Goal: Communication & Community: Answer question/provide support

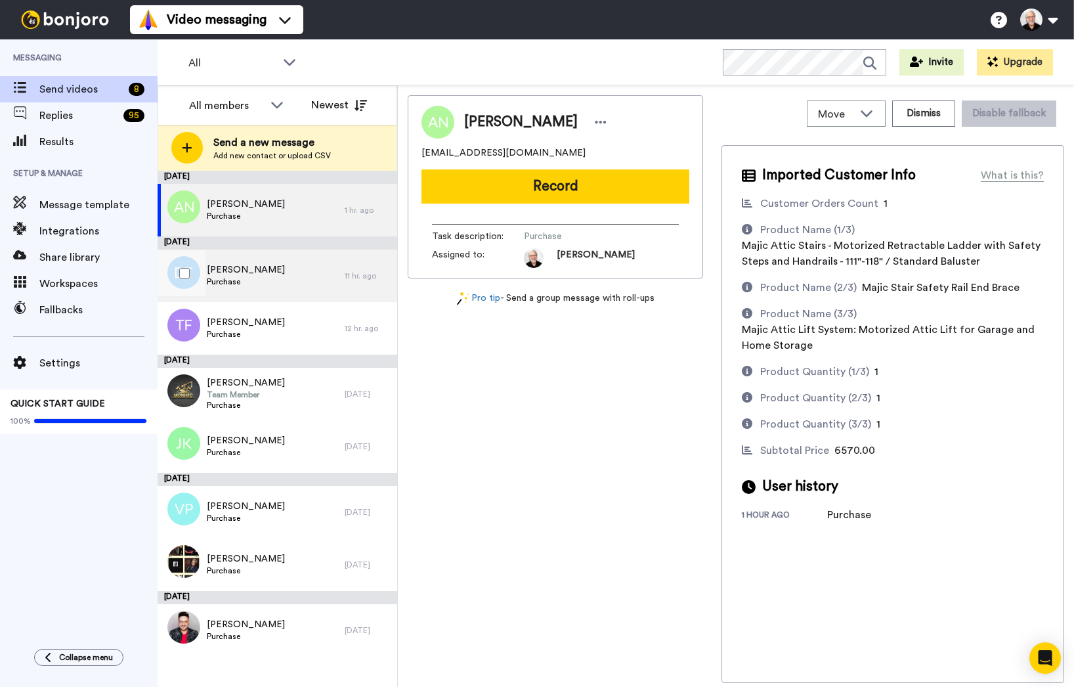
click at [226, 272] on span "Dewayne Turner" at bounding box center [246, 269] width 78 height 13
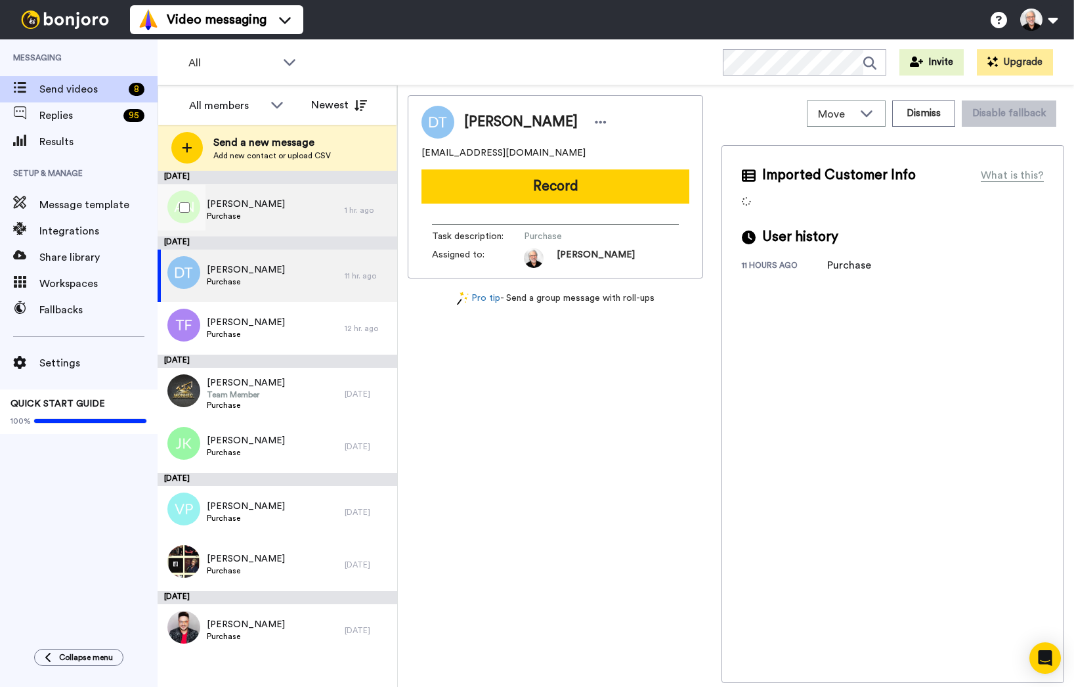
click at [245, 211] on span "Purchase" at bounding box center [246, 216] width 78 height 11
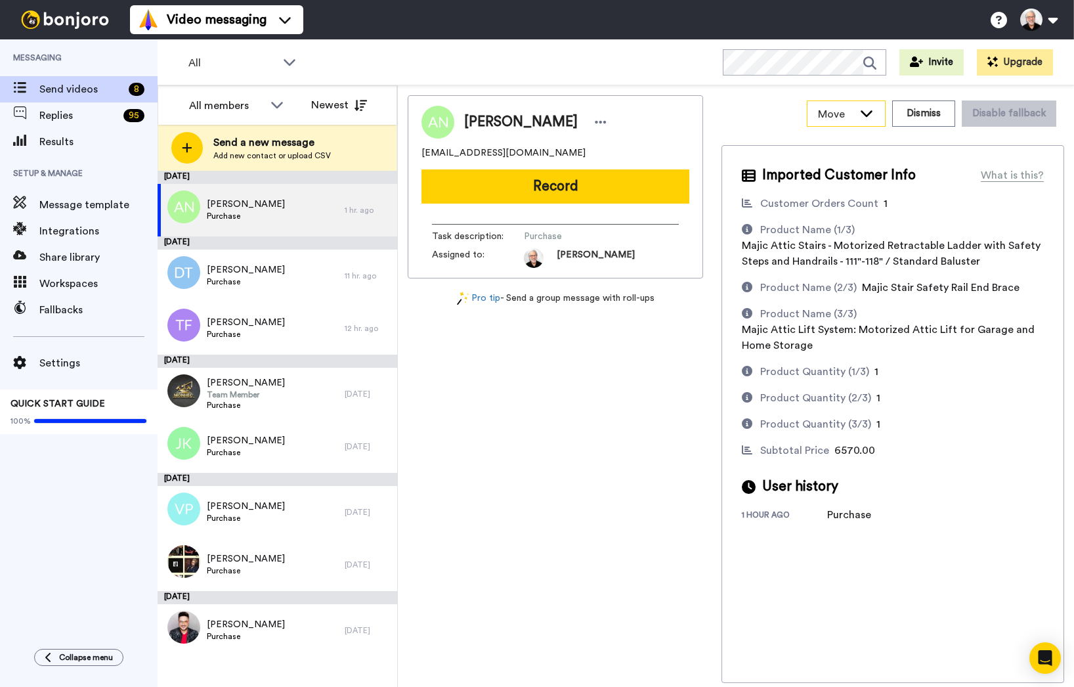
click at [869, 110] on icon at bounding box center [867, 112] width 16 height 13
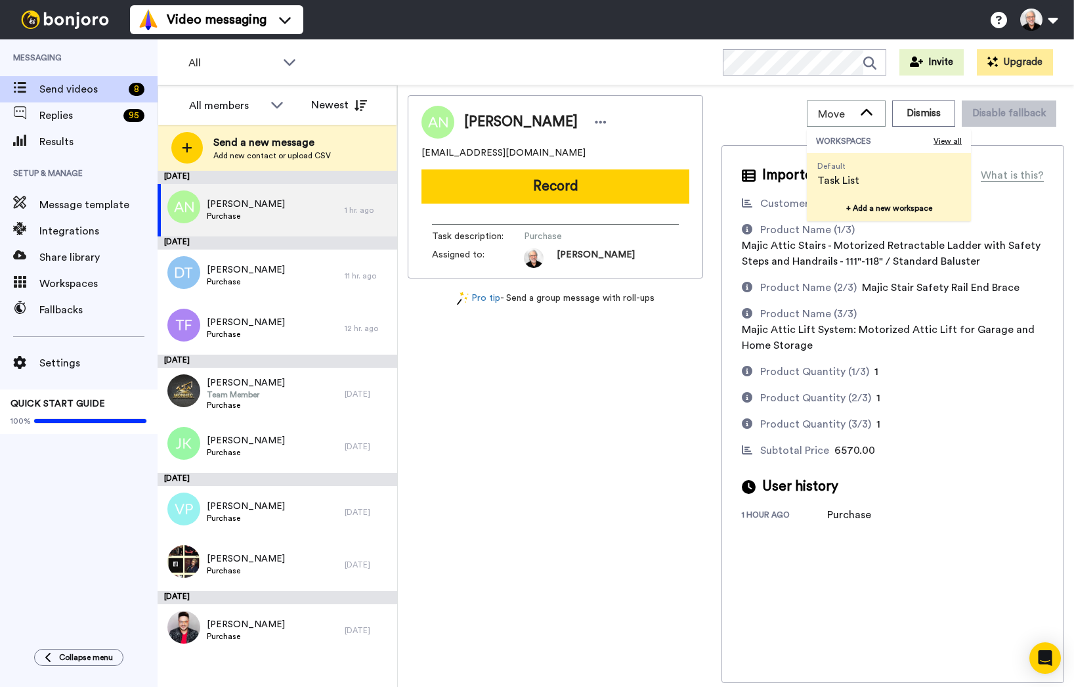
click at [887, 211] on button "+ Add a new workspace" at bounding box center [889, 208] width 164 height 26
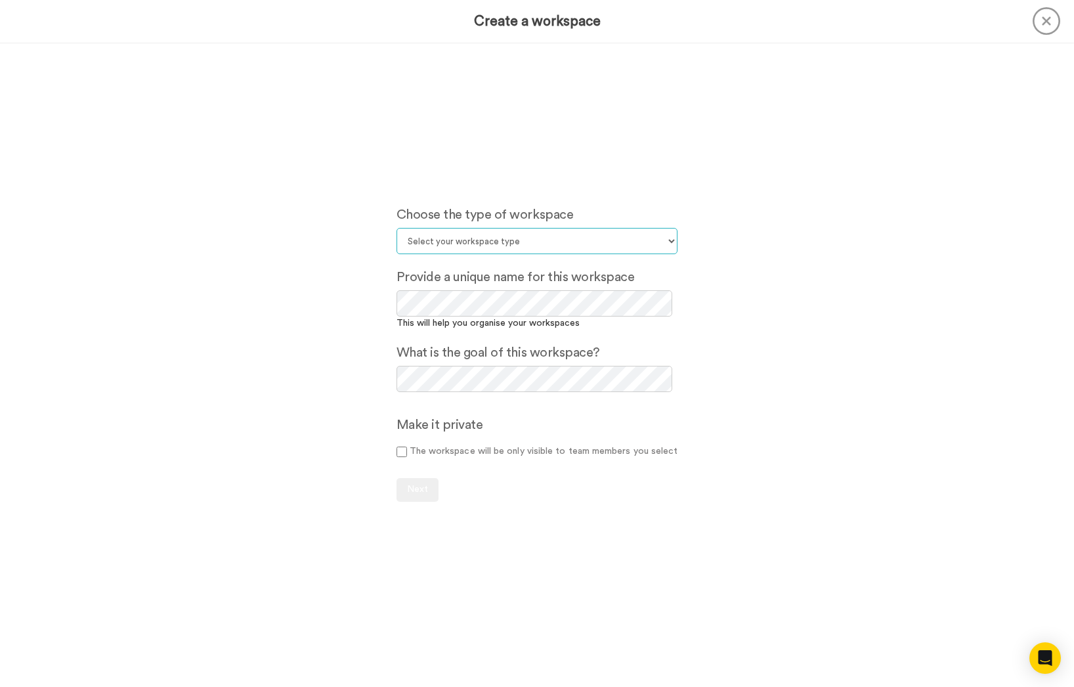
click at [459, 242] on select "Select your workspace type Default Onboarding Activation Retention Team updates…" at bounding box center [537, 241] width 282 height 26
select select "Other"
click at [396, 228] on select "Select your workspace type Default Onboarding Activation Retention Team updates…" at bounding box center [537, 241] width 282 height 26
click at [414, 491] on span "Next" at bounding box center [417, 488] width 21 height 9
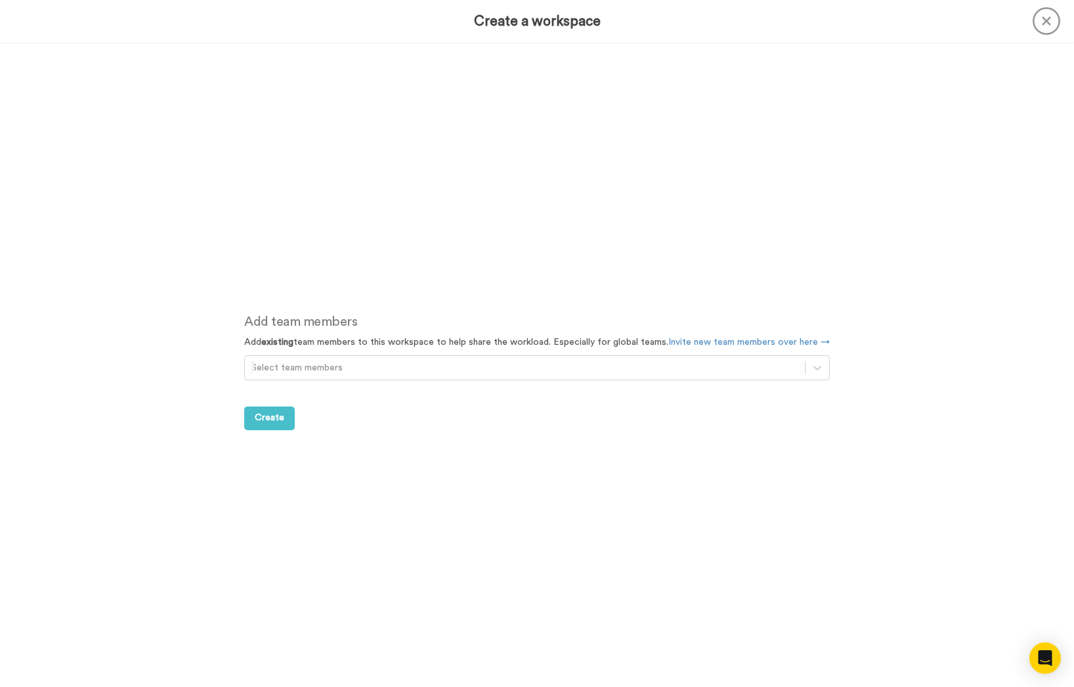
scroll to position [644, 0]
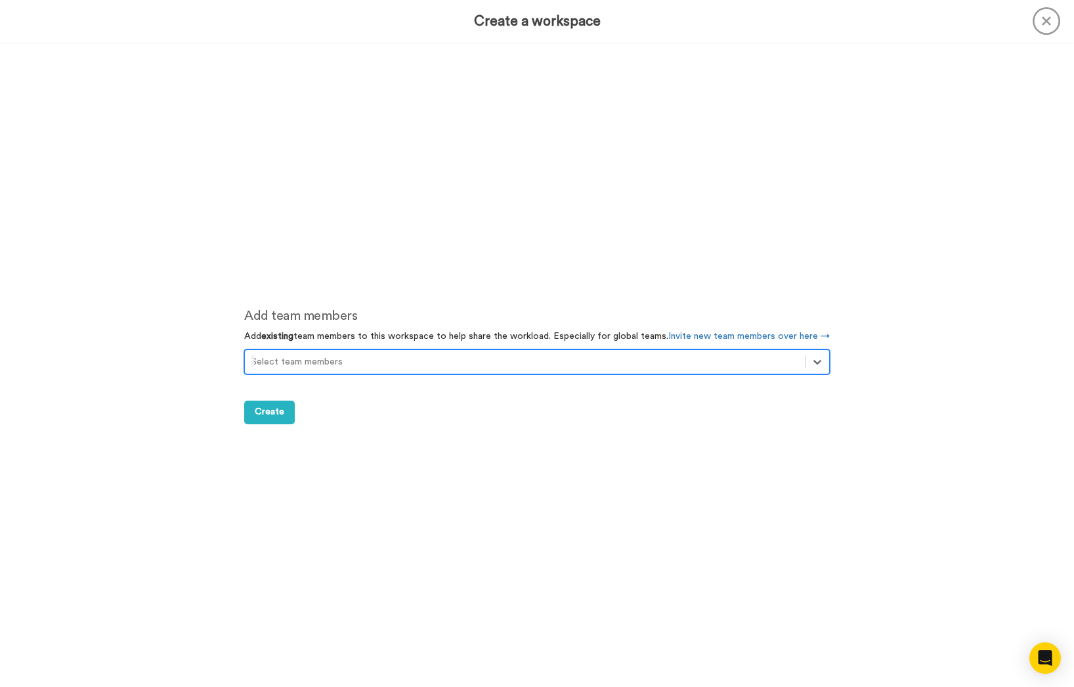
click at [298, 365] on div at bounding box center [524, 362] width 547 height 16
click at [364, 358] on div at bounding box center [524, 362] width 547 height 16
click at [811, 364] on icon at bounding box center [817, 361] width 13 height 13
click at [263, 423] on button "Create" at bounding box center [269, 412] width 51 height 24
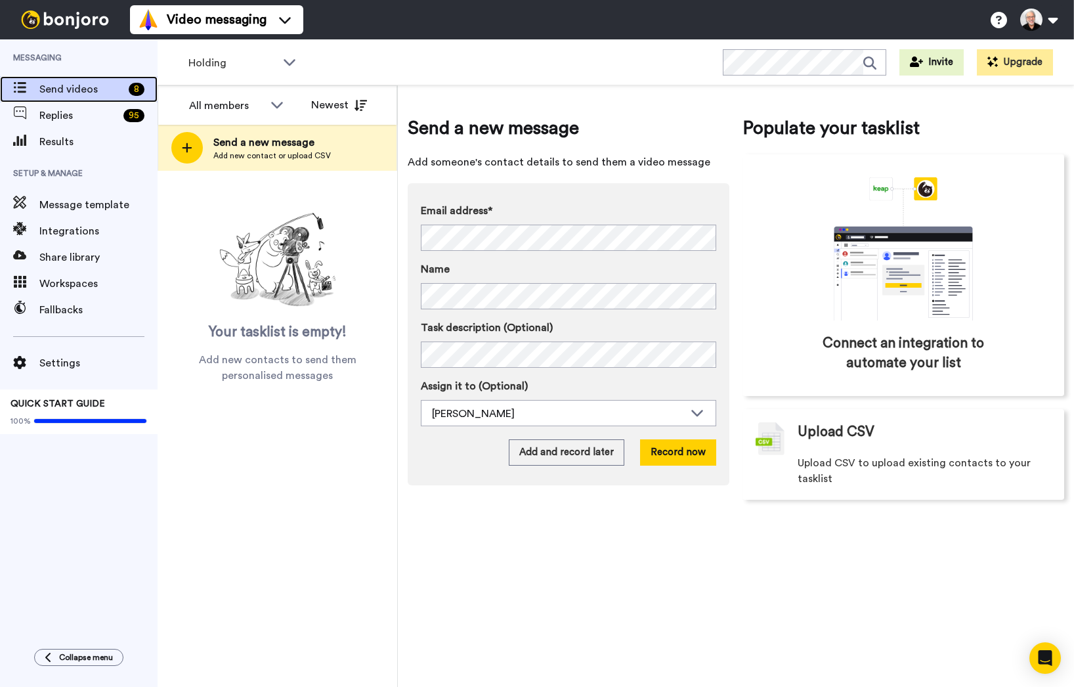
click at [74, 88] on span "Send videos" at bounding box center [81, 89] width 84 height 16
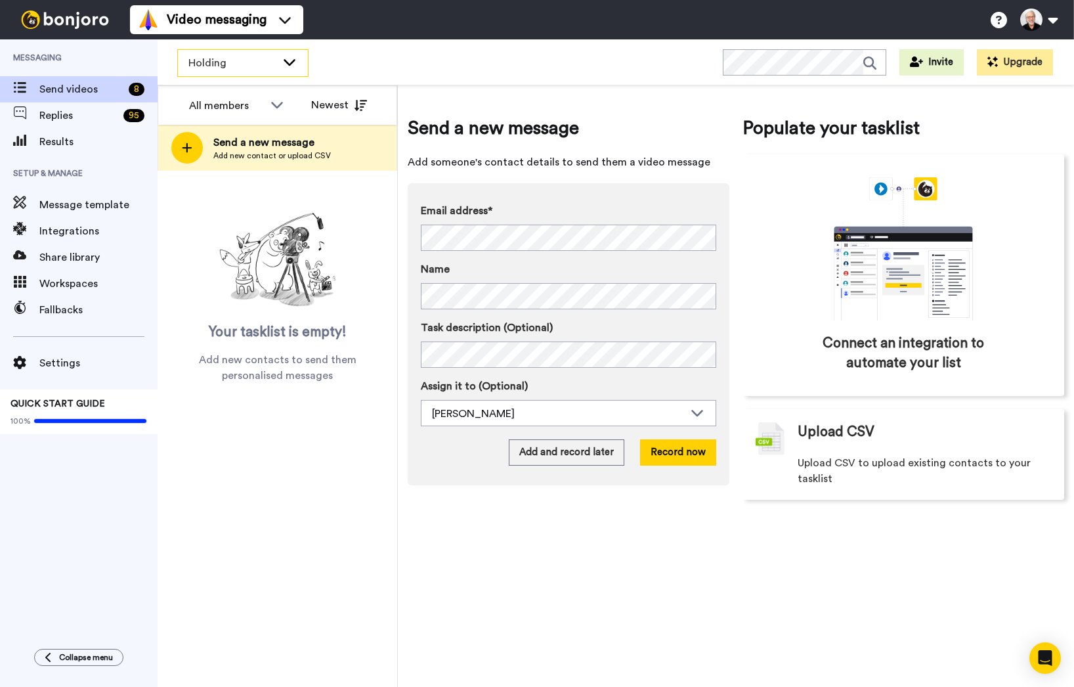
click at [286, 62] on icon at bounding box center [290, 62] width 12 height 7
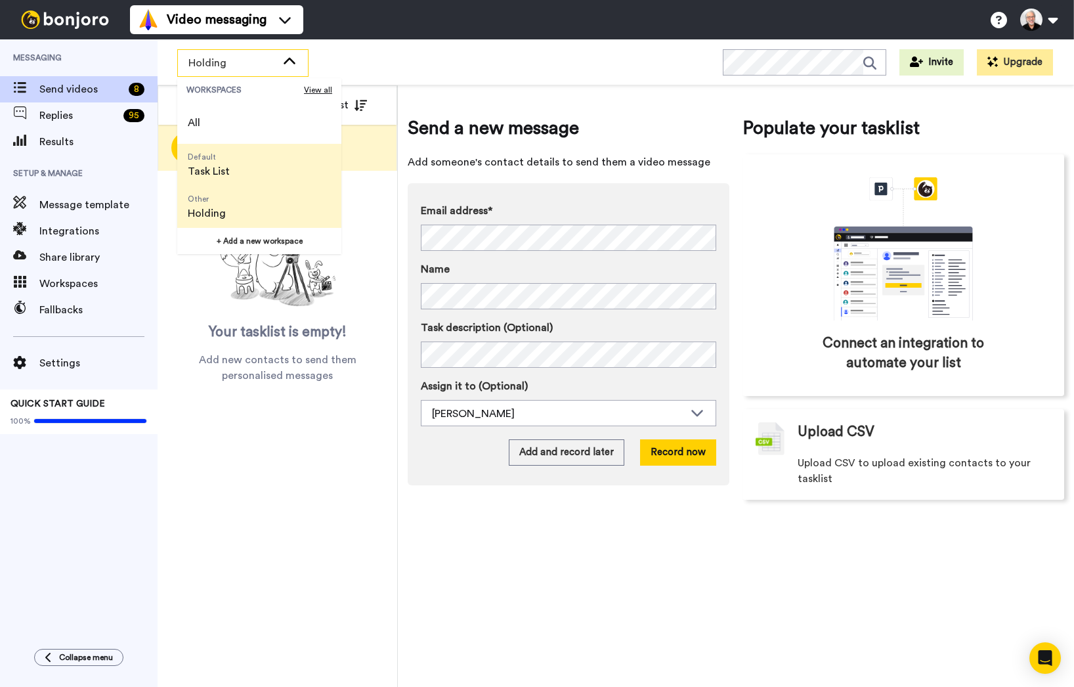
click at [215, 165] on span "Task List" at bounding box center [209, 171] width 42 height 16
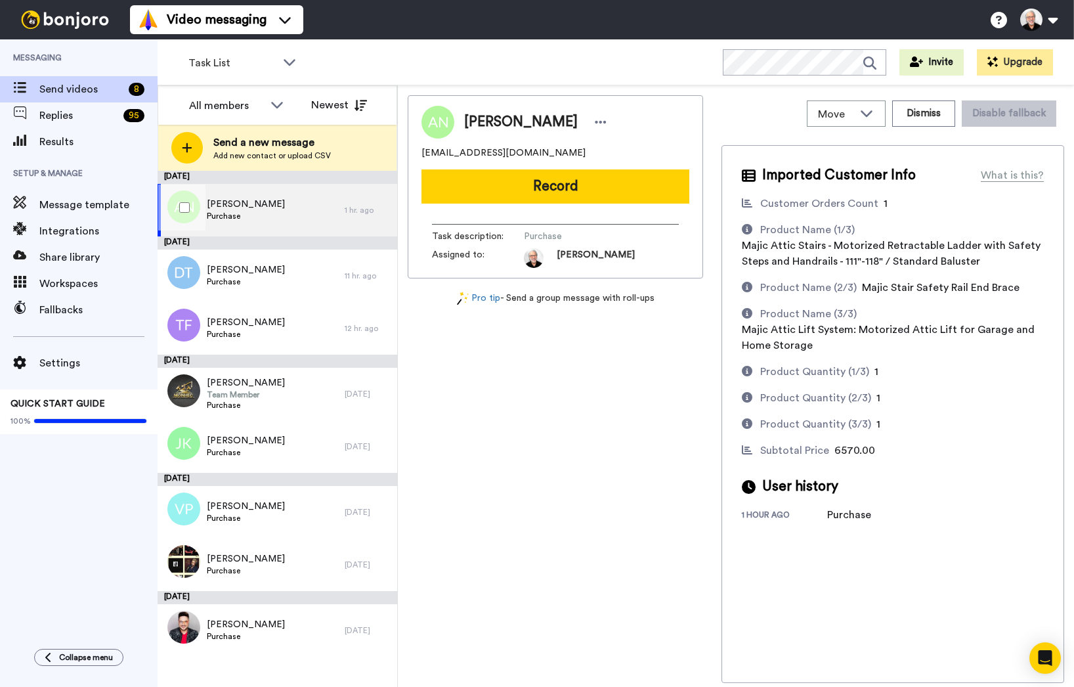
click at [282, 208] on span "Anthony Netherland" at bounding box center [246, 204] width 78 height 13
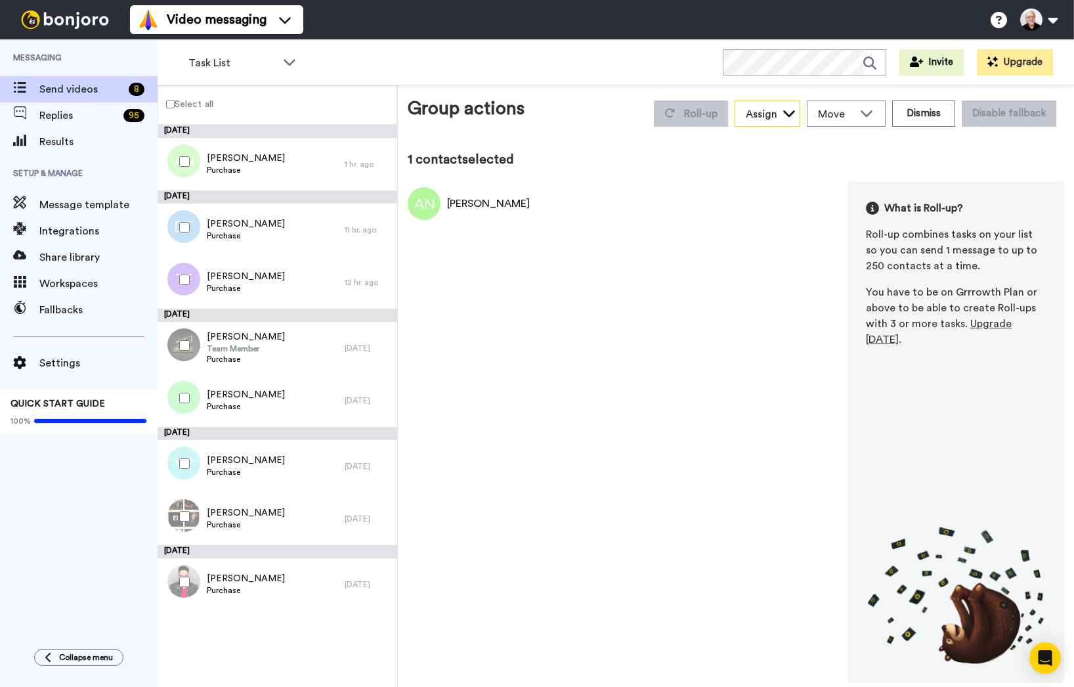
click at [793, 109] on icon at bounding box center [788, 112] width 13 height 13
click at [853, 114] on span "Move" at bounding box center [835, 114] width 35 height 16
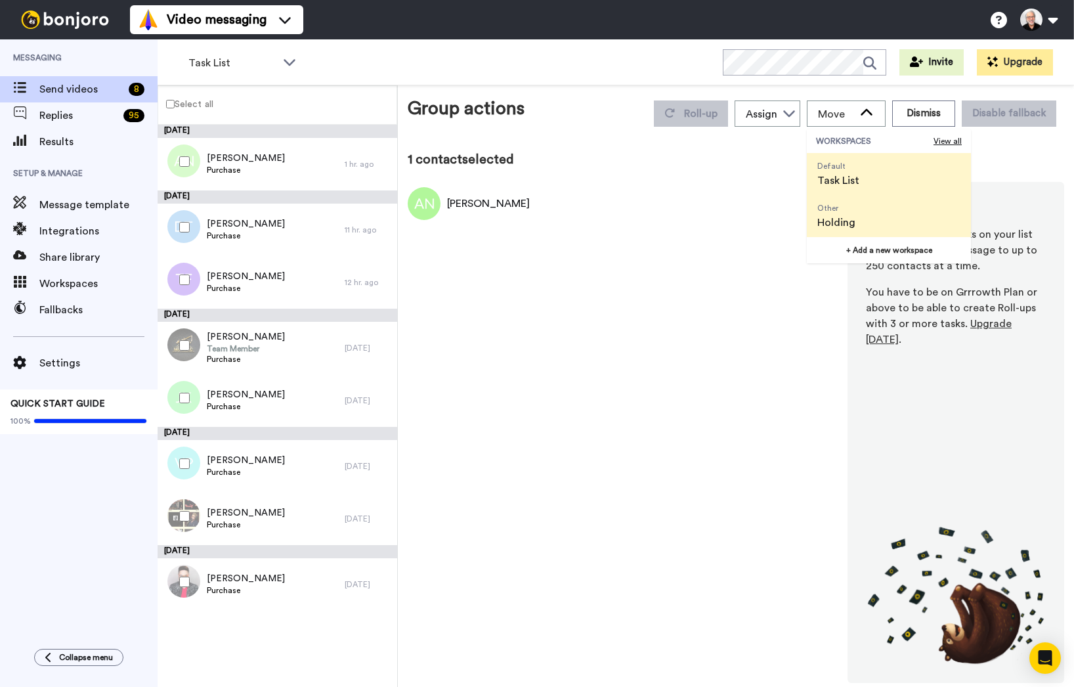
click at [831, 221] on span "Holding" at bounding box center [836, 223] width 38 height 16
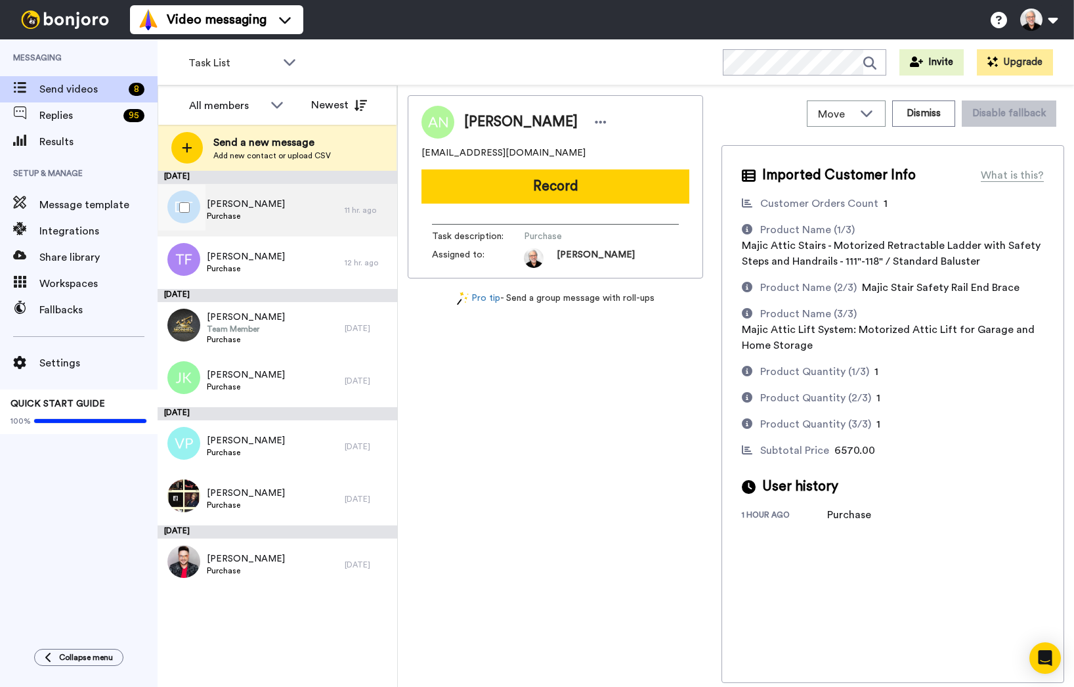
click at [261, 204] on span "Dewayne Turner" at bounding box center [246, 204] width 78 height 13
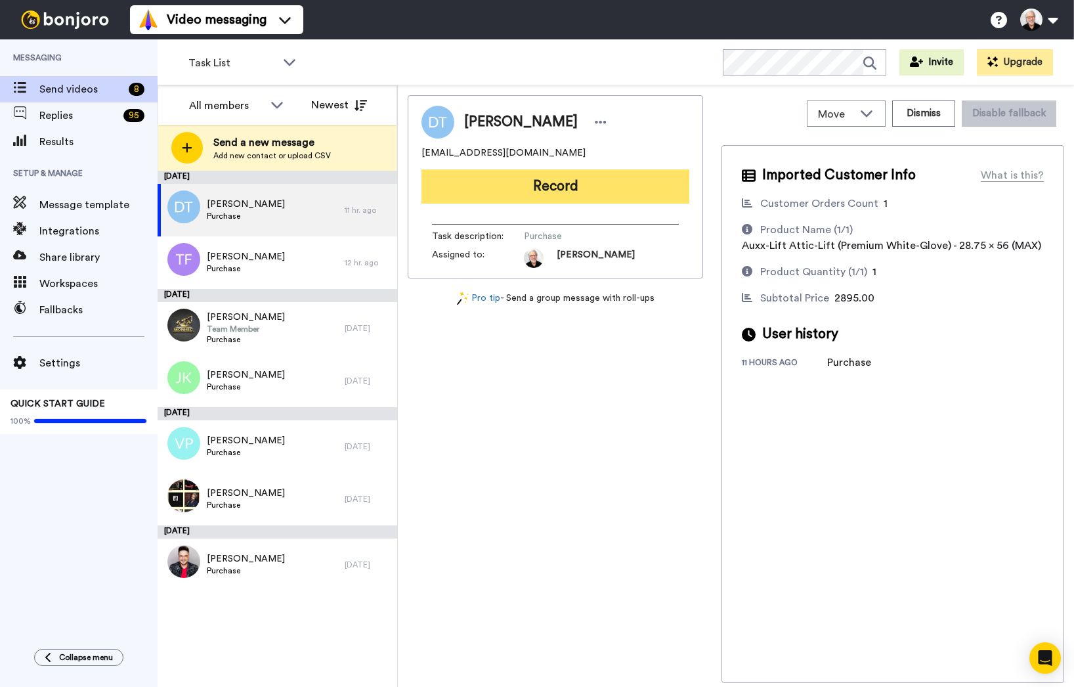
click at [574, 186] on button "Record" at bounding box center [555, 186] width 268 height 34
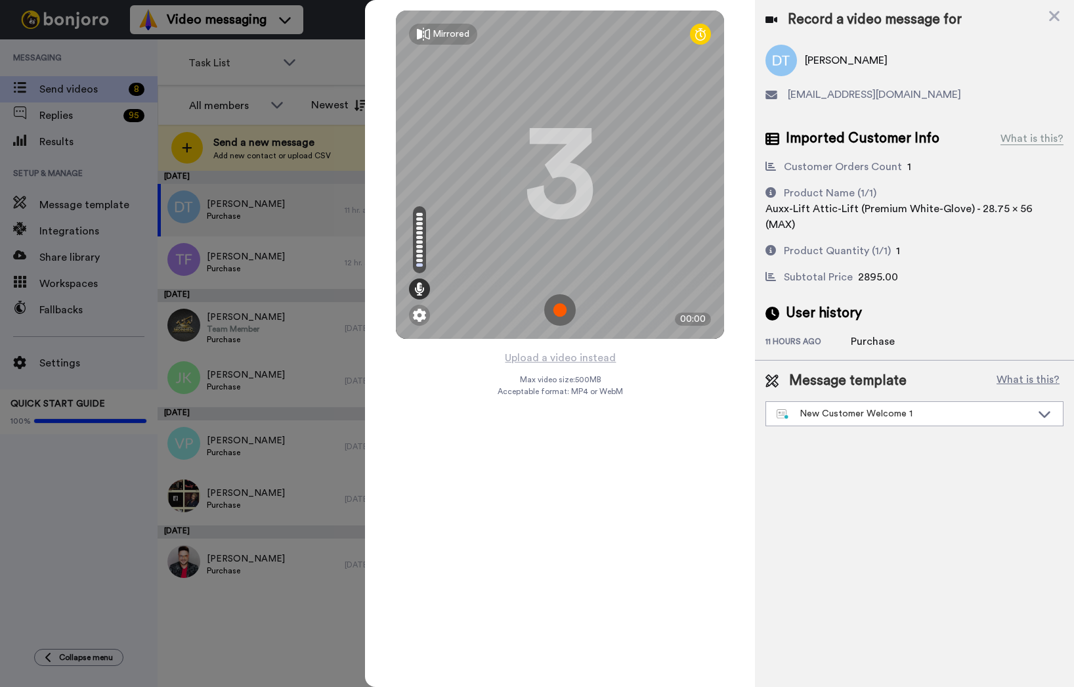
click at [562, 310] on img at bounding box center [560, 310] width 32 height 32
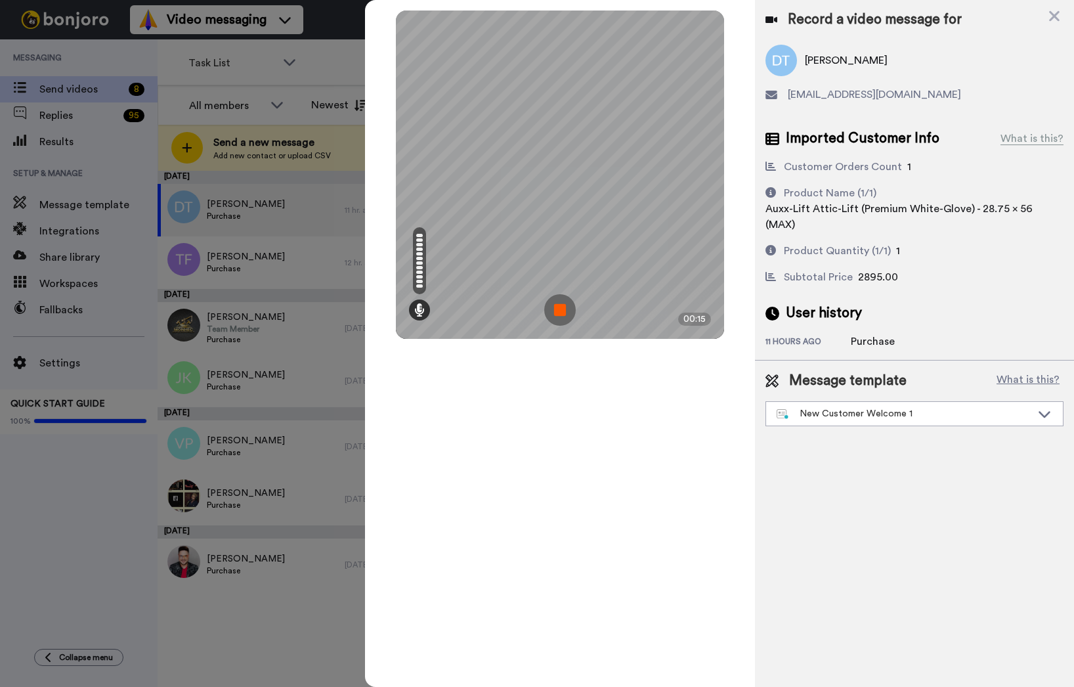
click at [555, 297] on img at bounding box center [560, 310] width 32 height 32
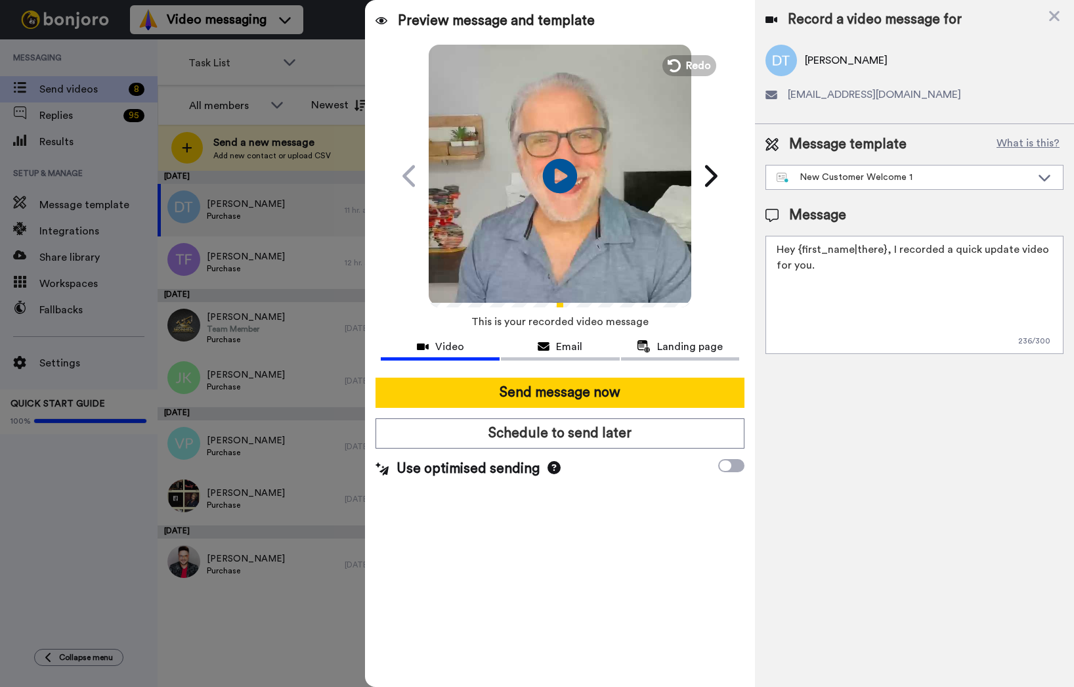
click at [557, 168] on icon at bounding box center [560, 175] width 35 height 35
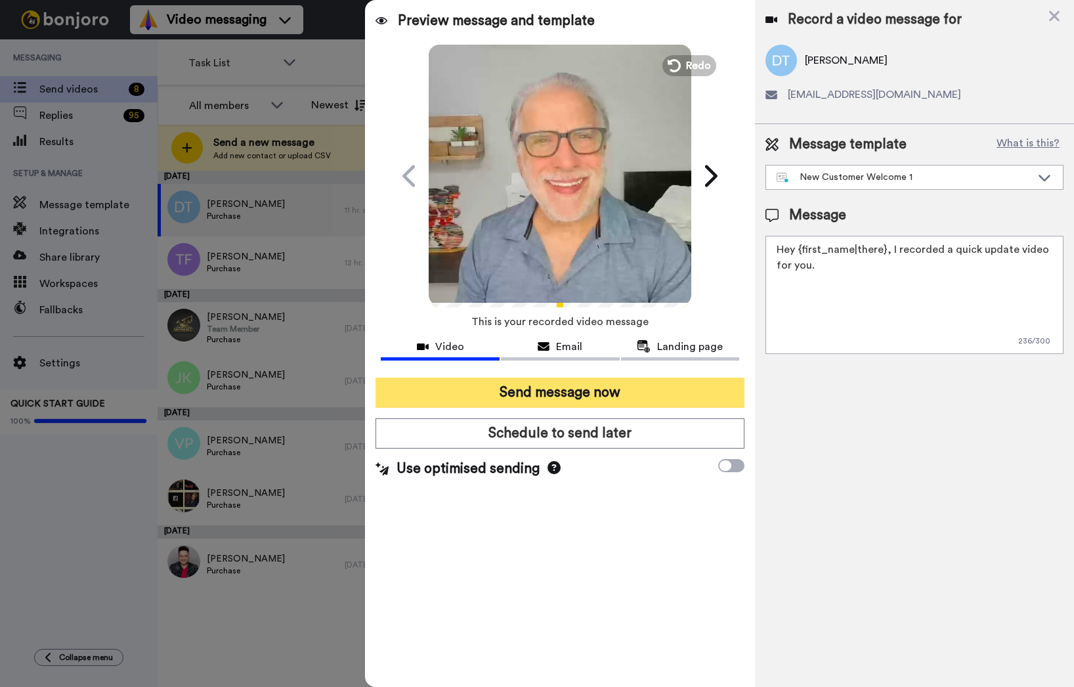
click at [553, 392] on button "Send message now" at bounding box center [559, 392] width 369 height 30
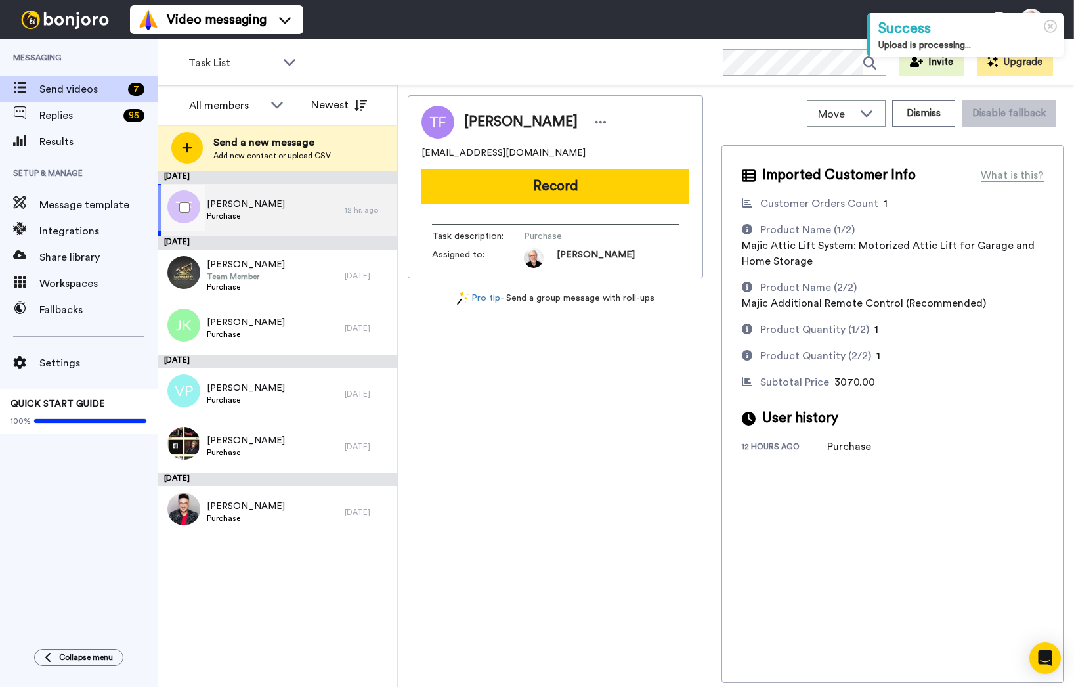
click at [253, 202] on span "[PERSON_NAME]" at bounding box center [246, 204] width 78 height 13
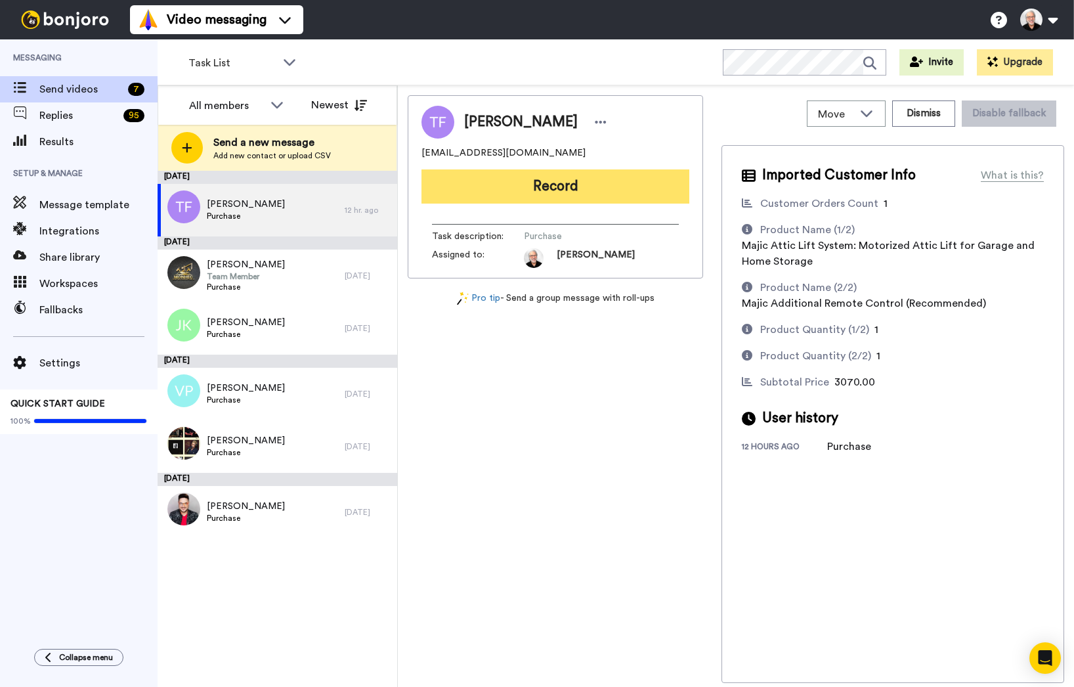
click at [564, 186] on button "Record" at bounding box center [555, 186] width 268 height 34
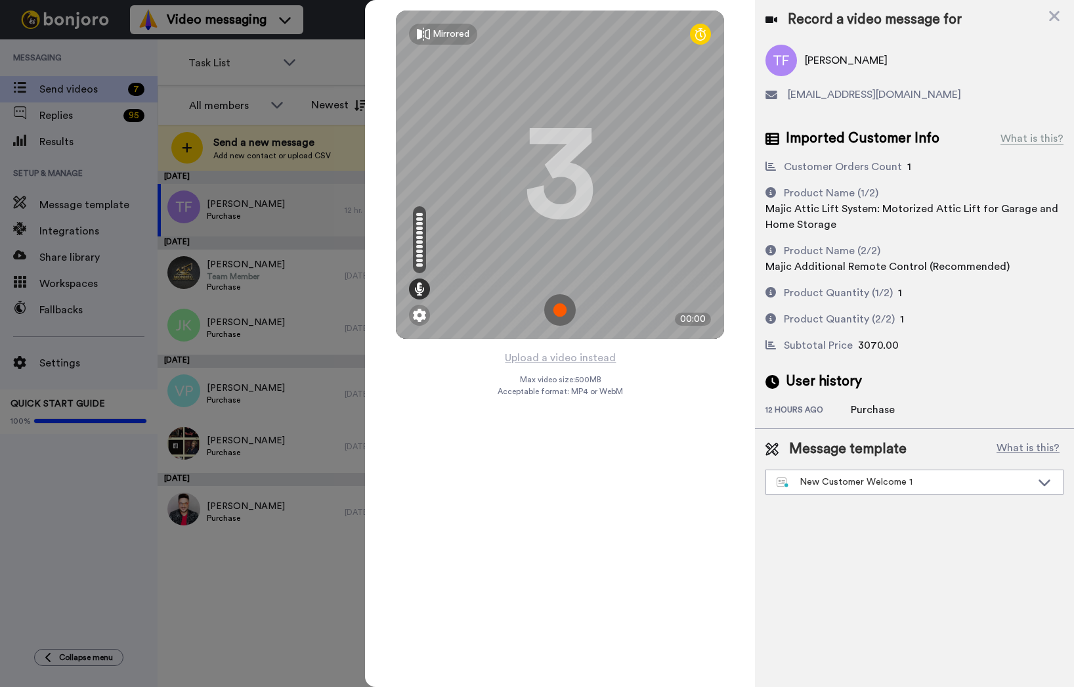
click at [558, 307] on img at bounding box center [560, 310] width 32 height 32
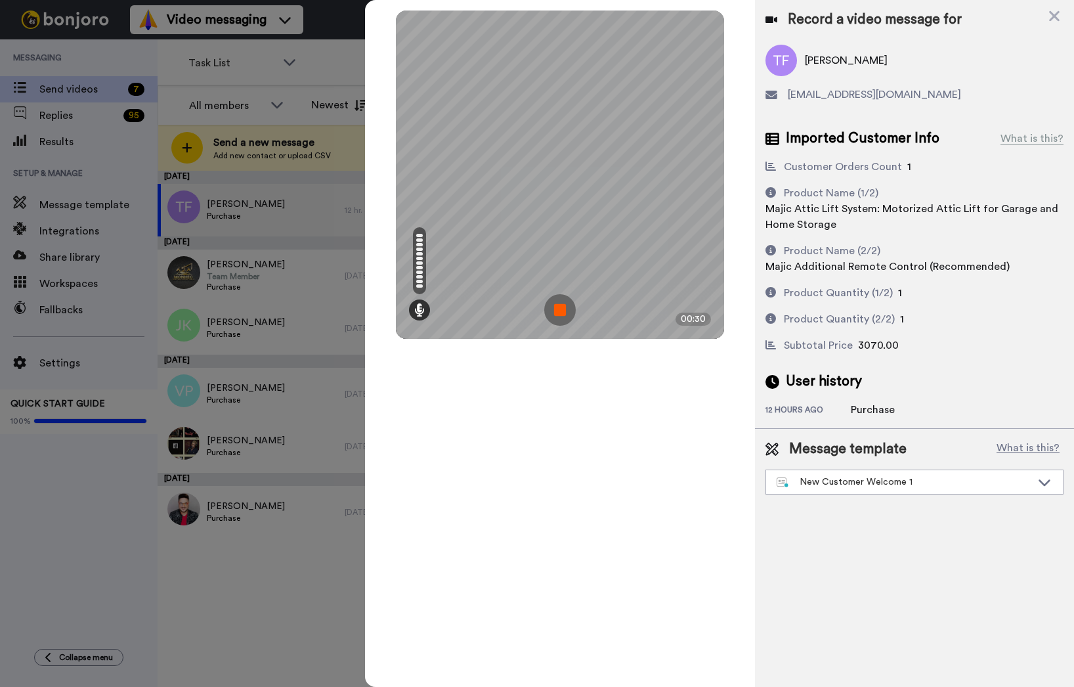
click at [560, 310] on img at bounding box center [560, 310] width 32 height 32
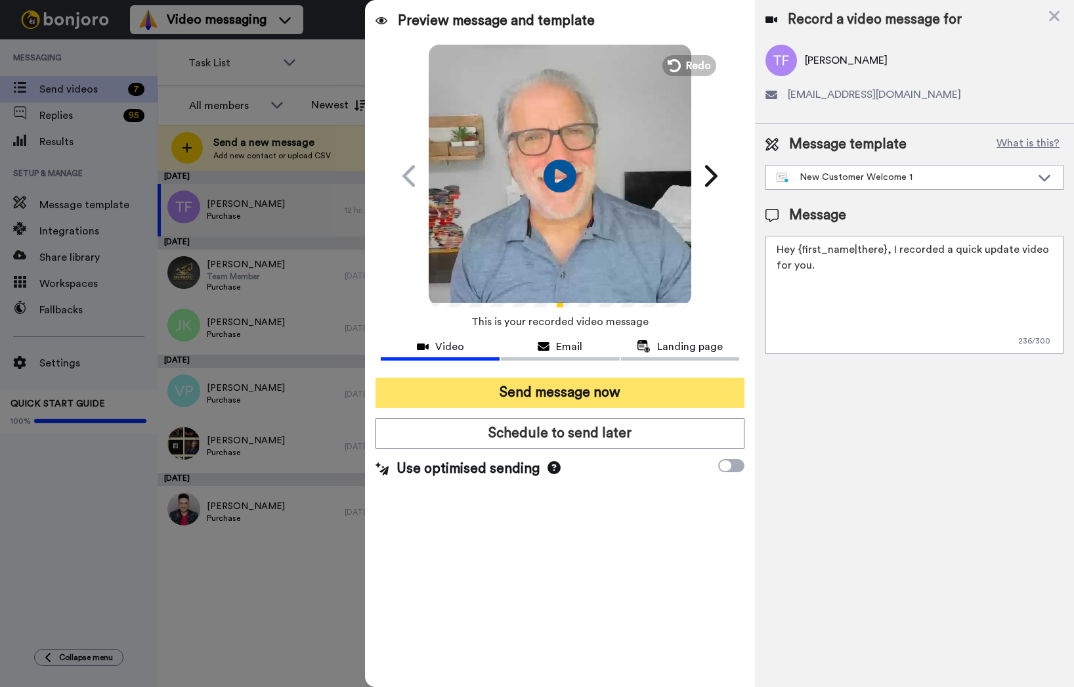
click at [528, 392] on button "Send message now" at bounding box center [559, 392] width 369 height 30
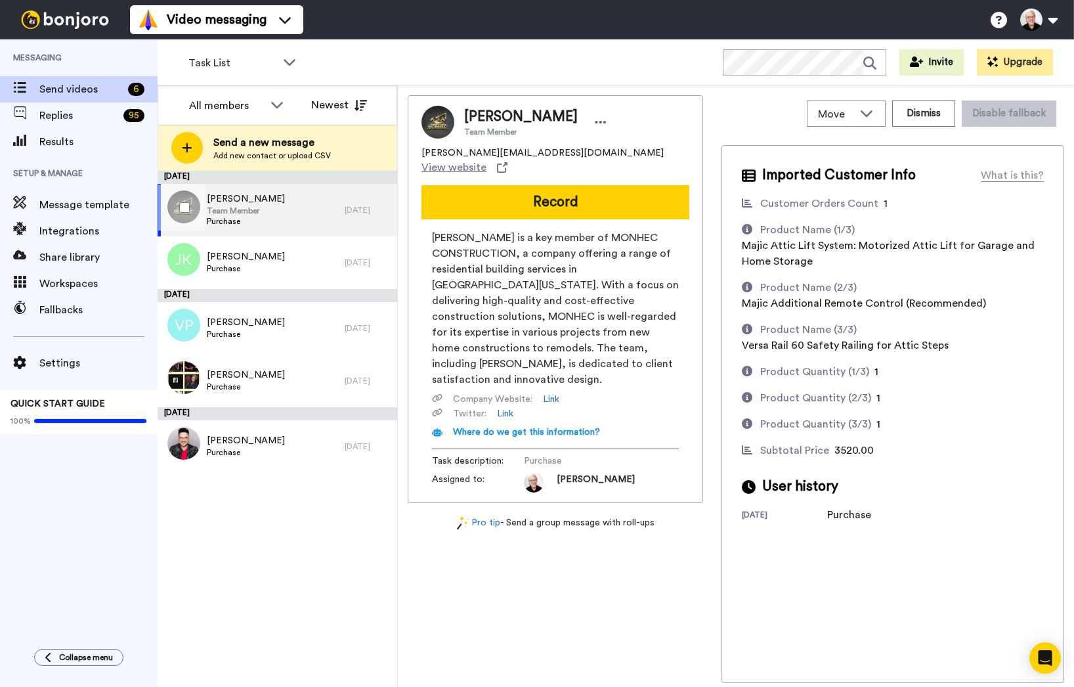
click at [249, 209] on span "Team Member" at bounding box center [246, 210] width 78 height 11
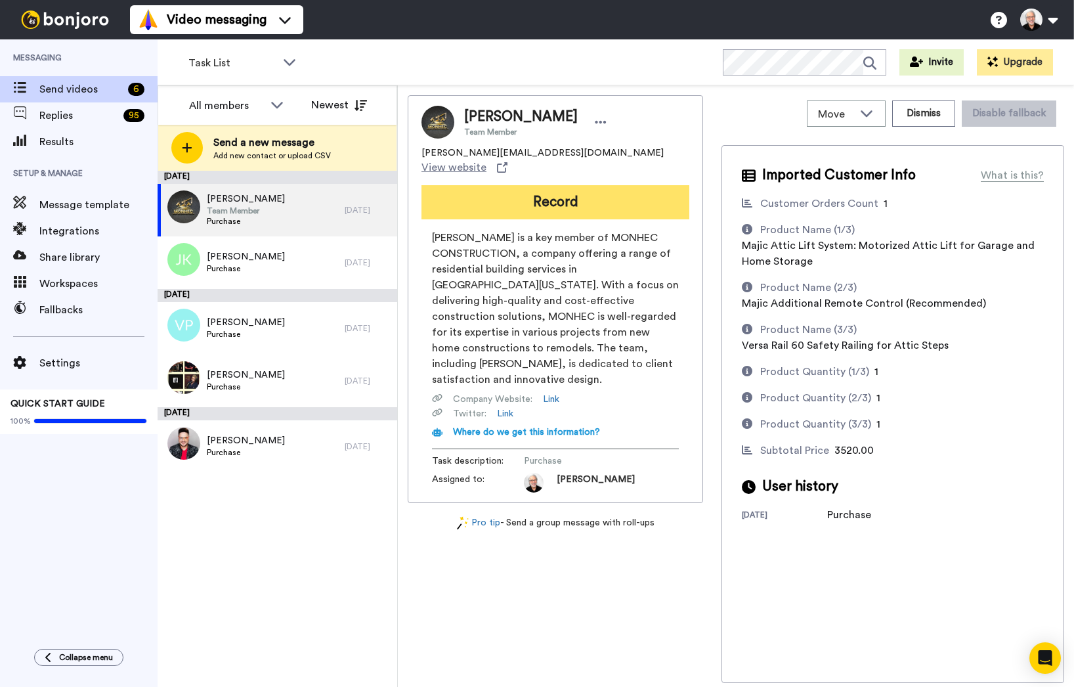
click at [542, 192] on button "Record" at bounding box center [555, 202] width 268 height 34
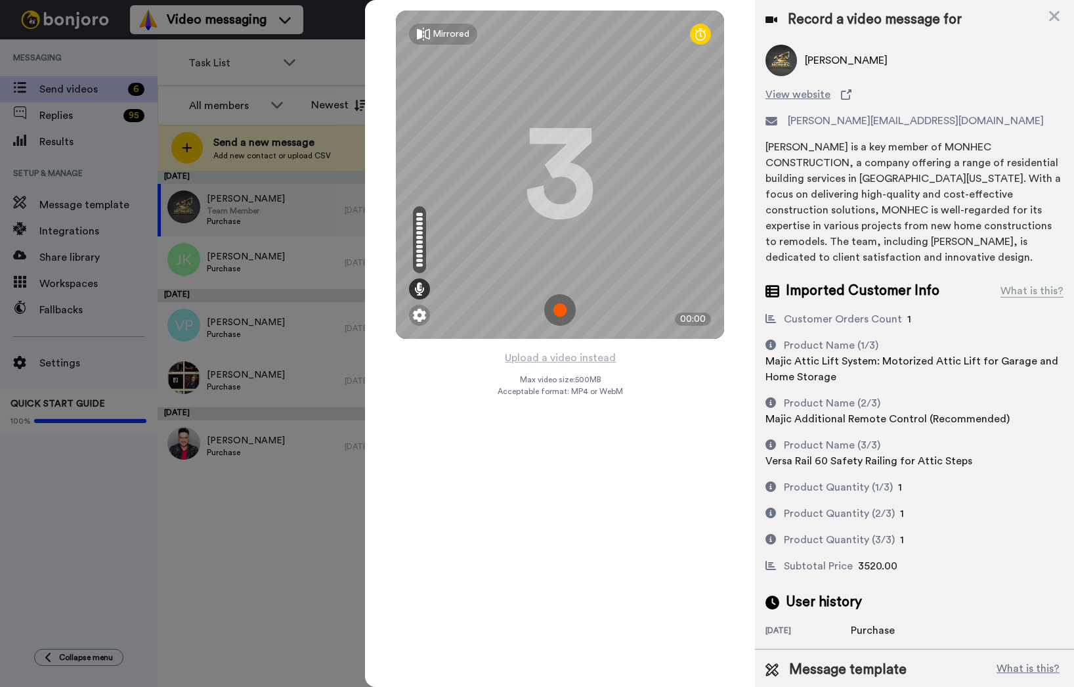
click at [556, 308] on img at bounding box center [560, 310] width 32 height 32
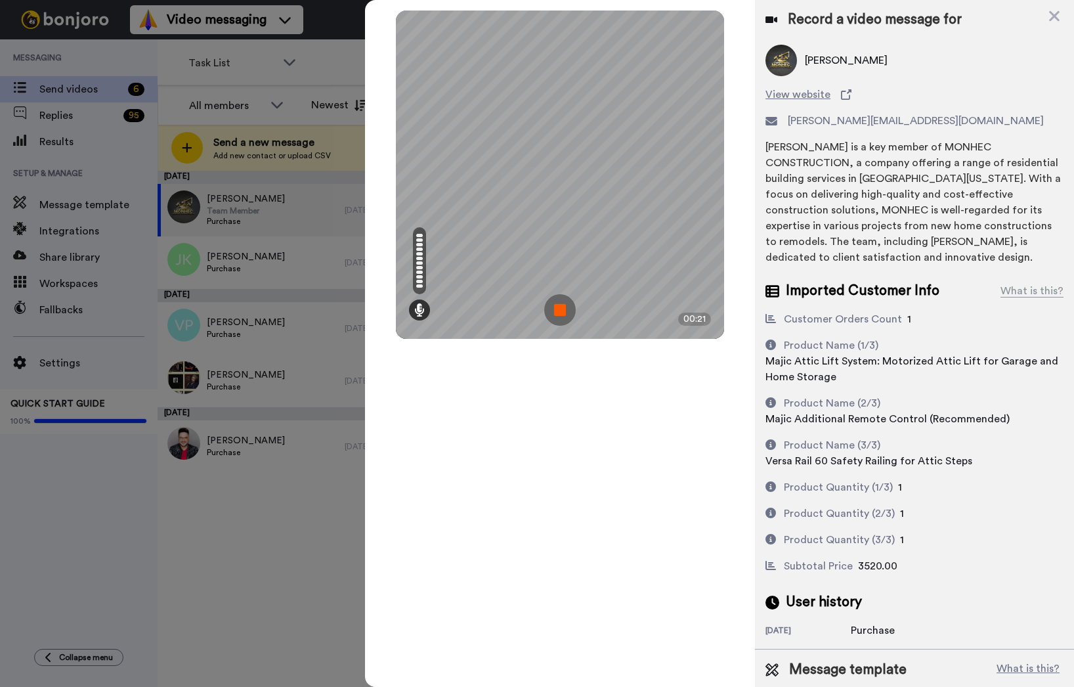
click at [553, 303] on img at bounding box center [560, 310] width 32 height 32
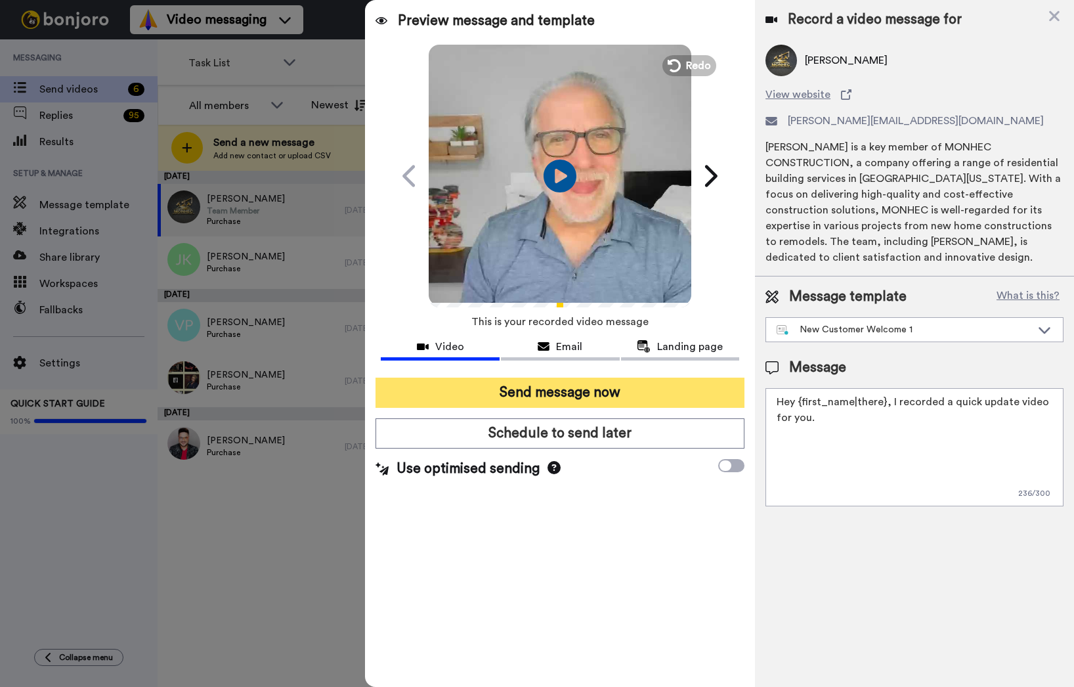
click at [569, 392] on button "Send message now" at bounding box center [559, 392] width 369 height 30
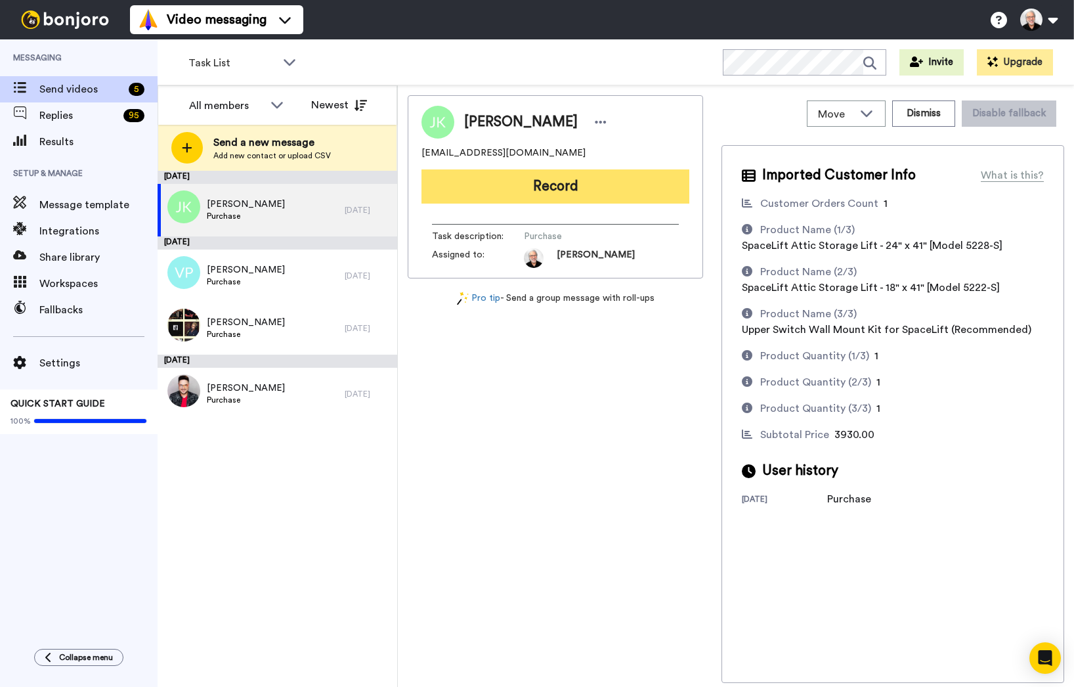
click at [577, 185] on button "Record" at bounding box center [555, 186] width 268 height 34
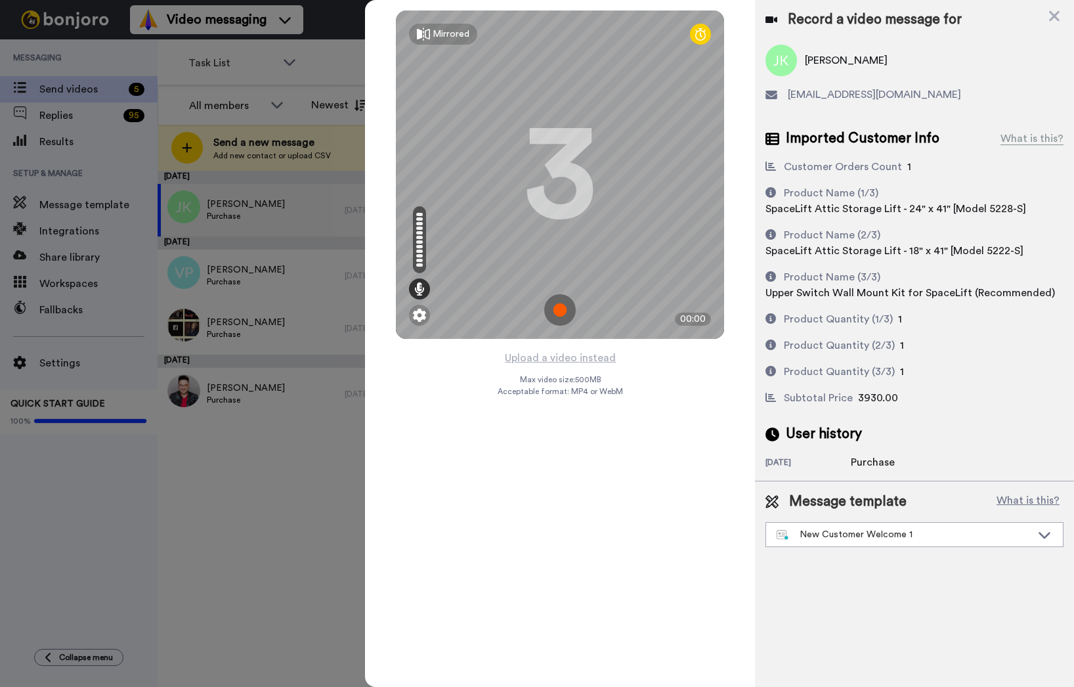
click at [557, 309] on img at bounding box center [560, 310] width 32 height 32
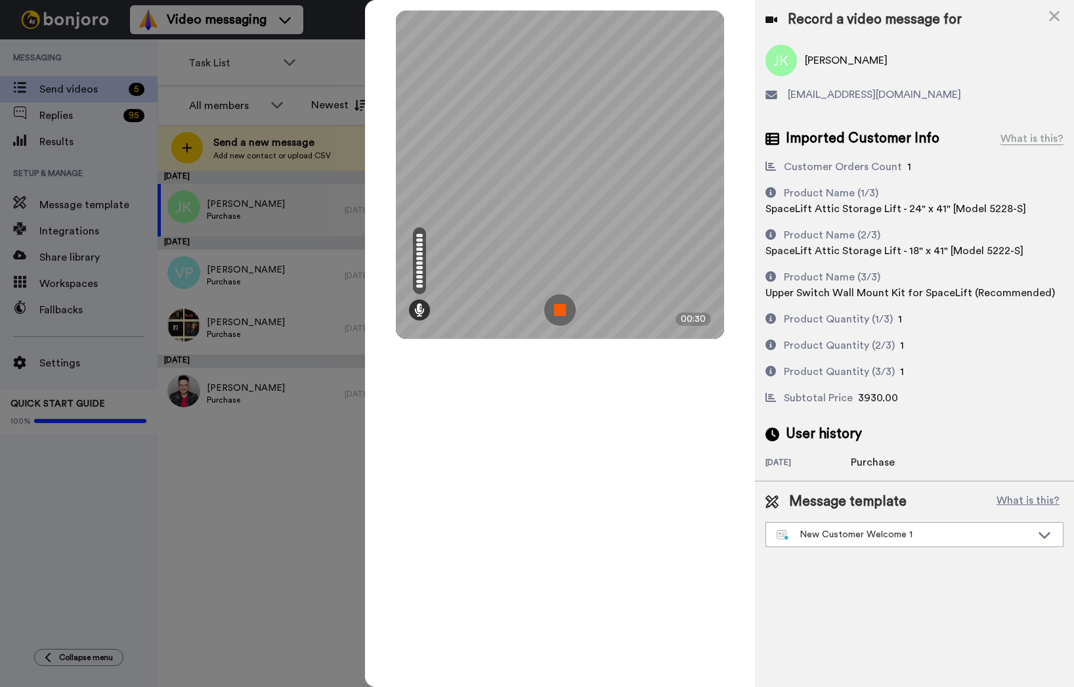
click at [557, 308] on img at bounding box center [560, 310] width 32 height 32
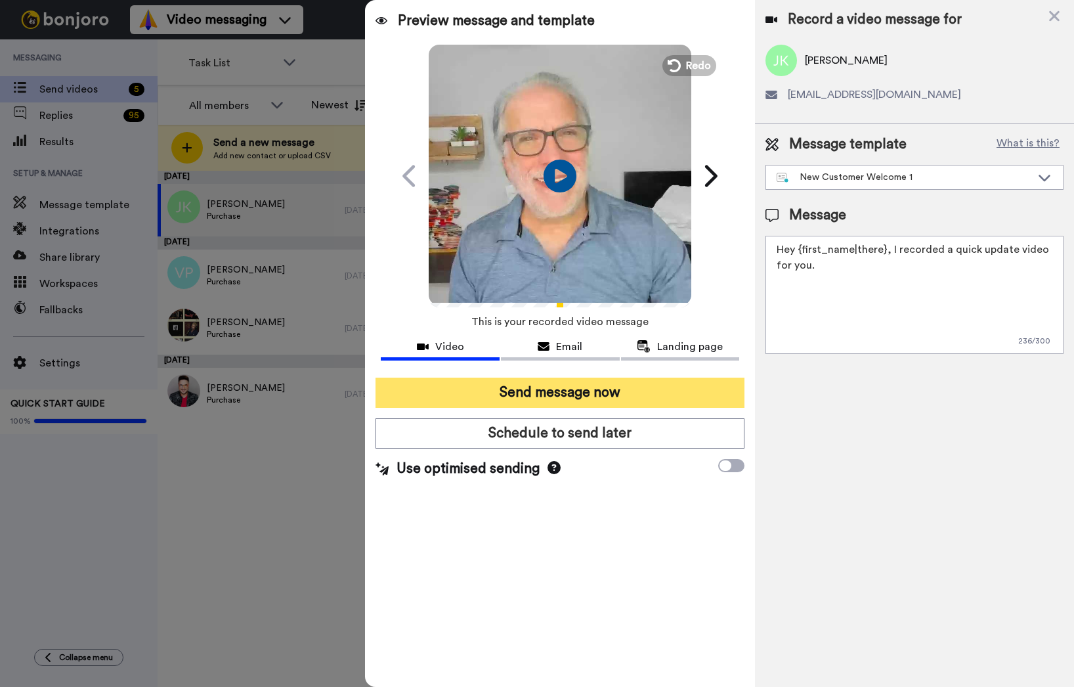
click at [562, 391] on button "Send message now" at bounding box center [559, 392] width 369 height 30
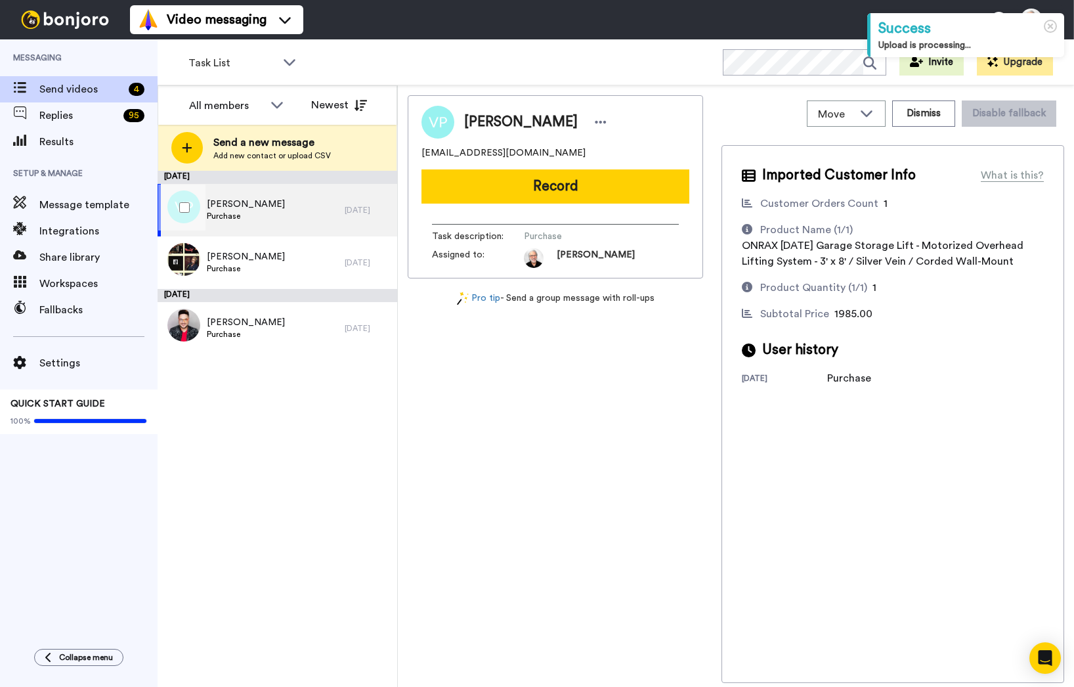
click at [242, 201] on span "[PERSON_NAME]" at bounding box center [246, 204] width 78 height 13
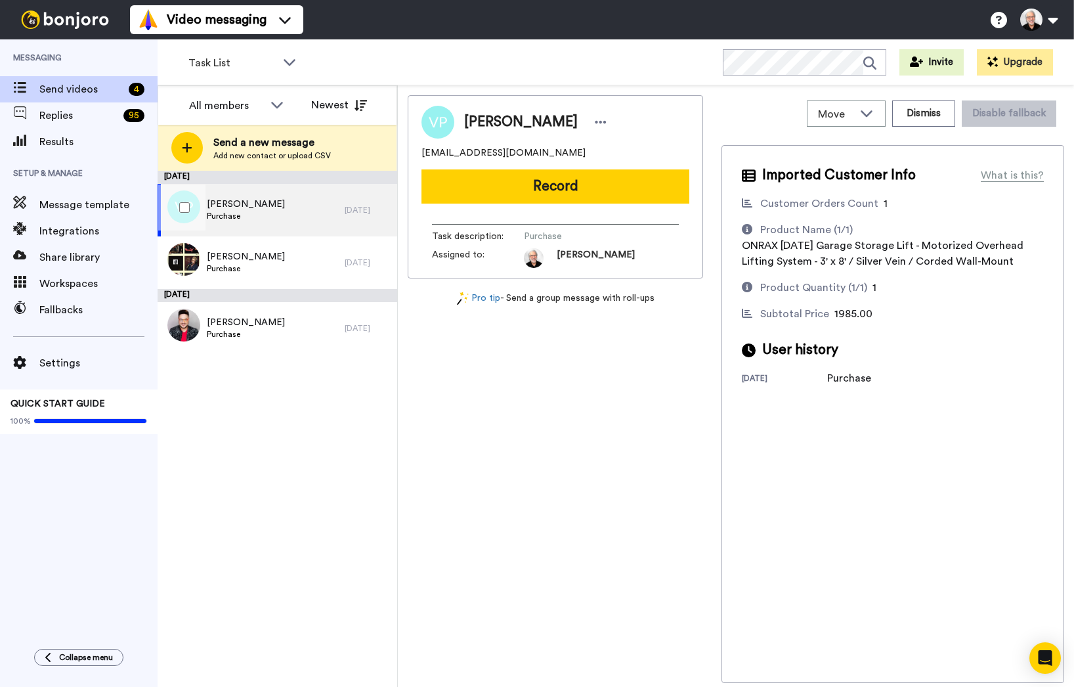
click at [248, 204] on span "Vincenzo Paradiso" at bounding box center [246, 204] width 78 height 13
drag, startPoint x: 560, startPoint y: 182, endPoint x: 506, endPoint y: 513, distance: 334.5
click at [506, 513] on div "Vincenzo Paradiso mparadiso785@gmail.com Record Task description : Purchase Ass…" at bounding box center [555, 388] width 295 height 587
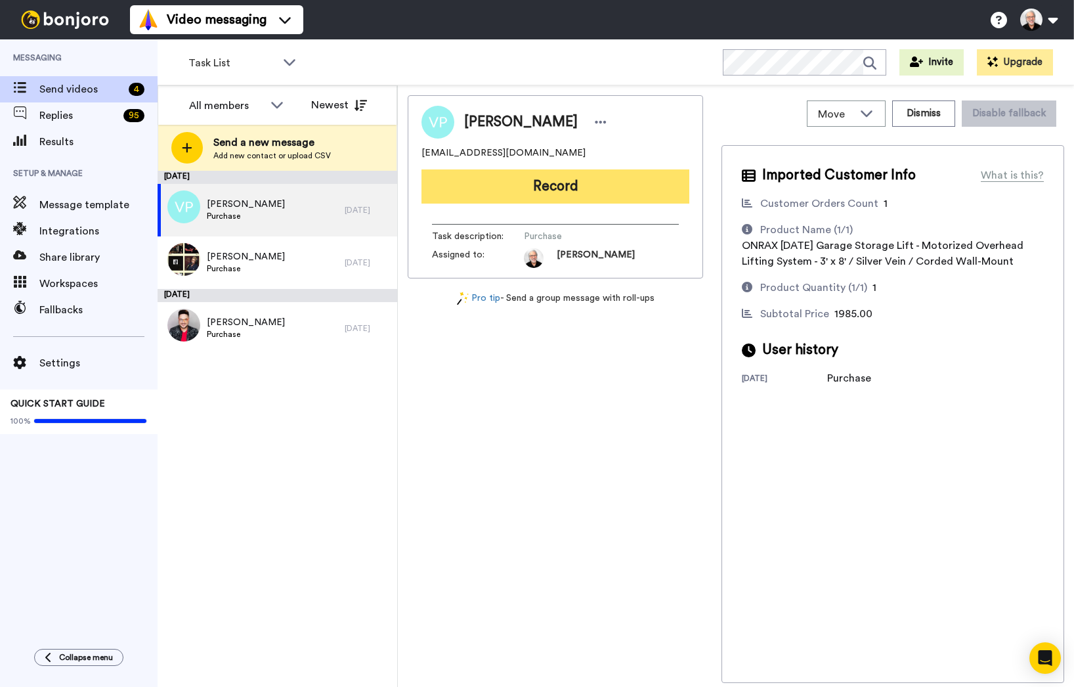
click at [582, 182] on button "Record" at bounding box center [555, 186] width 268 height 34
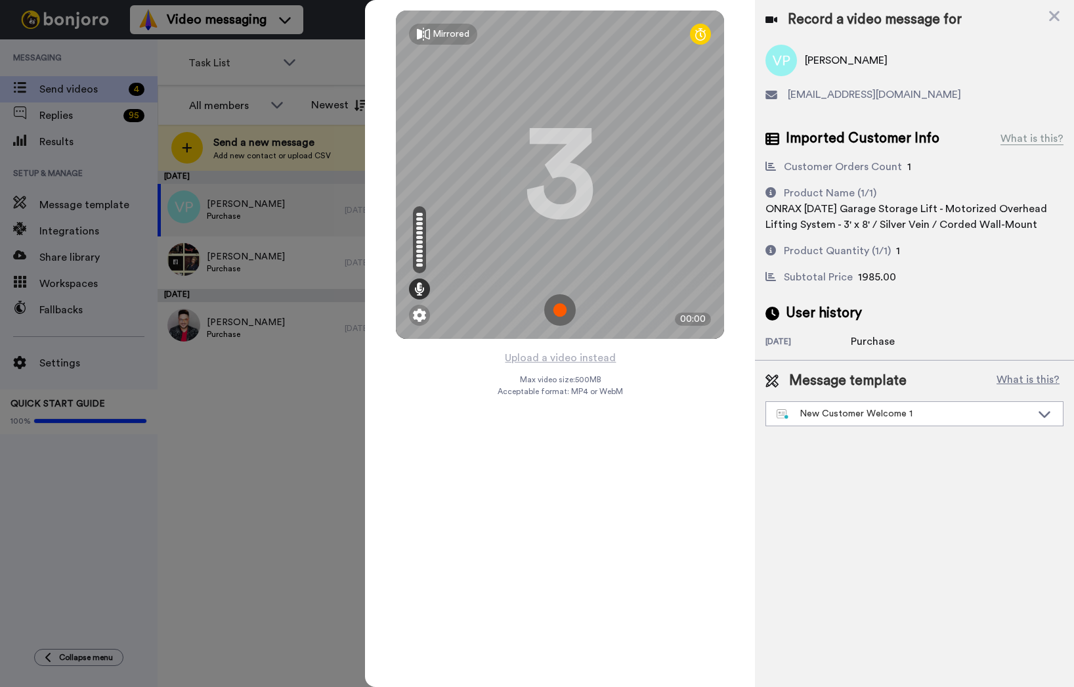
click at [564, 307] on img at bounding box center [560, 310] width 32 height 32
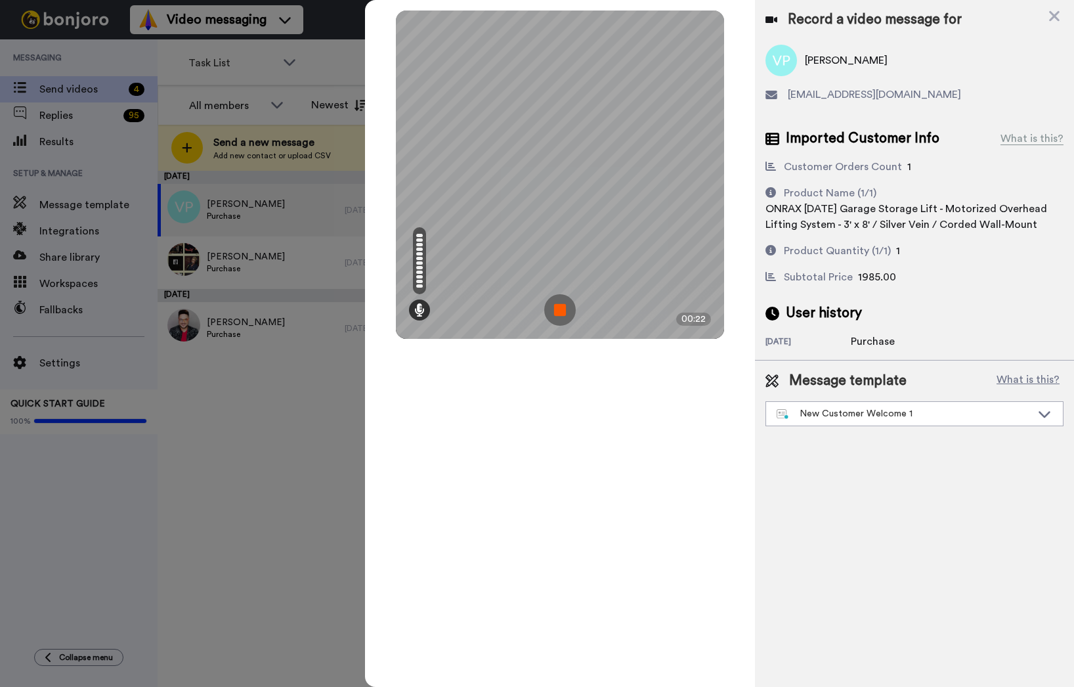
click at [564, 300] on img at bounding box center [560, 310] width 32 height 32
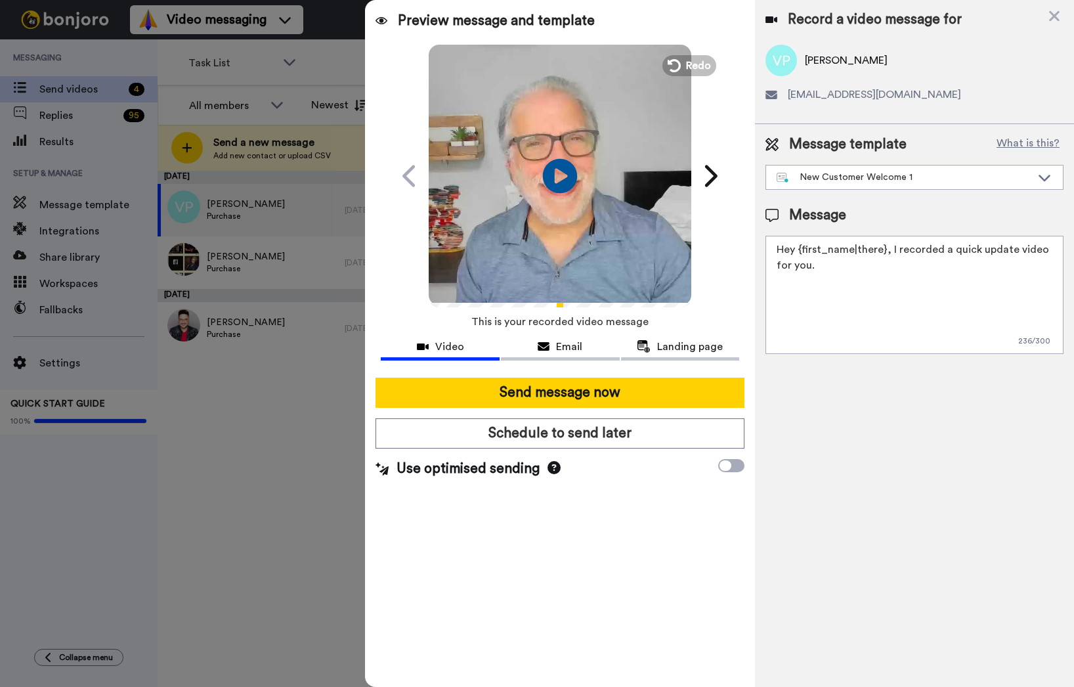
click at [559, 174] on icon "Play/Pause" at bounding box center [560, 175] width 35 height 62
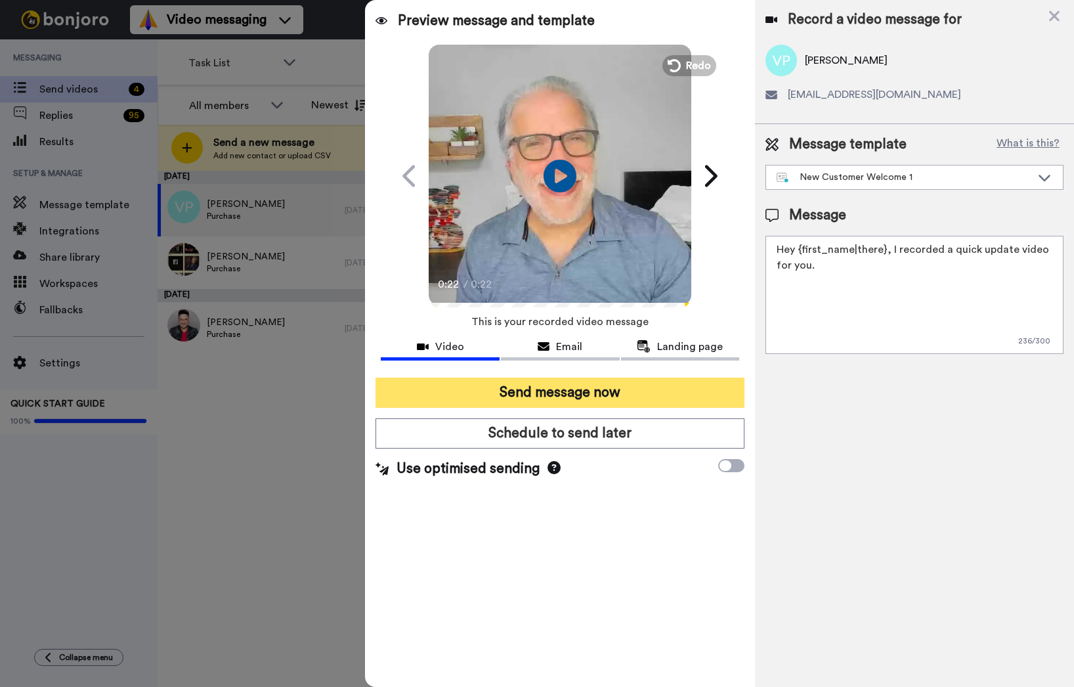
click at [557, 392] on button "Send message now" at bounding box center [559, 392] width 369 height 30
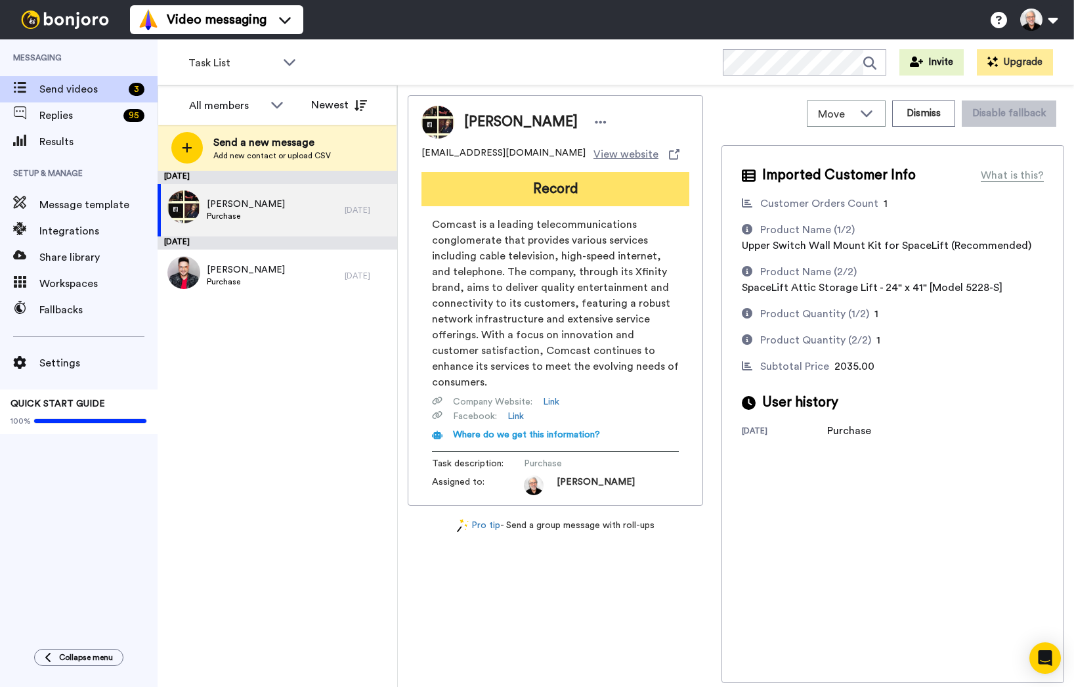
click at [561, 190] on button "Record" at bounding box center [555, 189] width 268 height 34
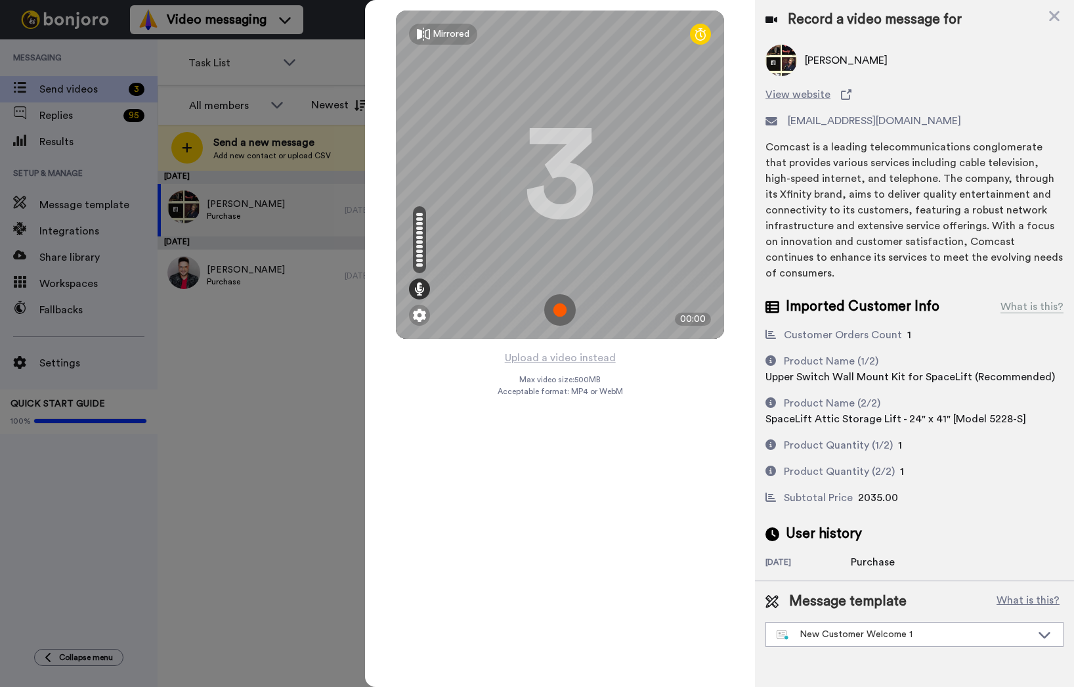
click at [559, 305] on img at bounding box center [560, 310] width 32 height 32
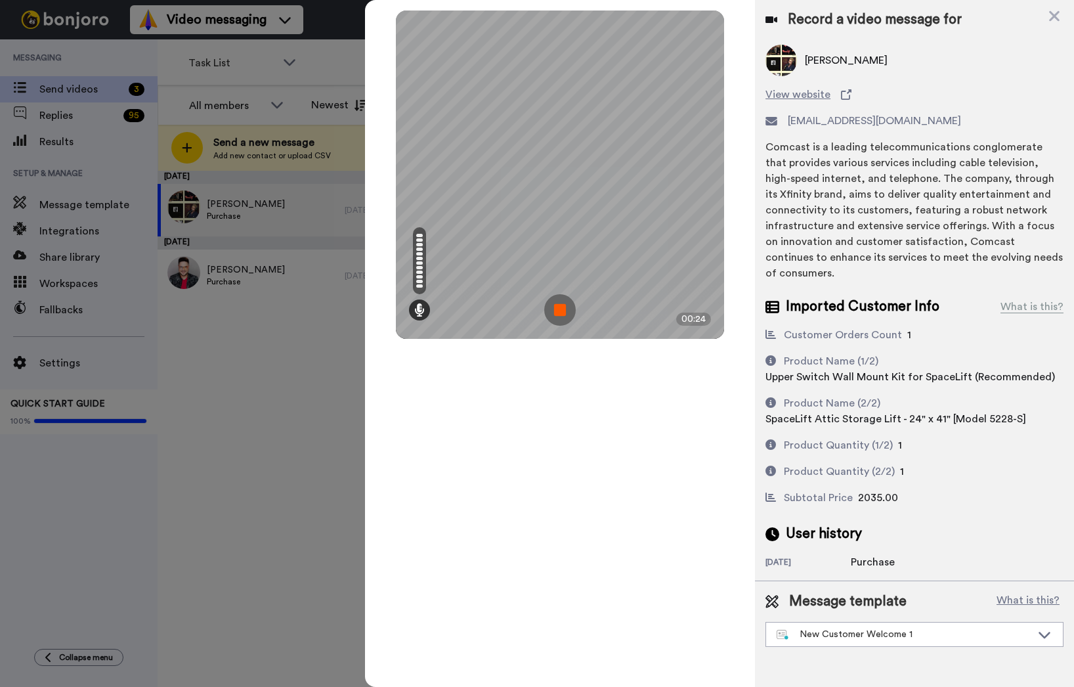
click at [557, 313] on img at bounding box center [560, 310] width 32 height 32
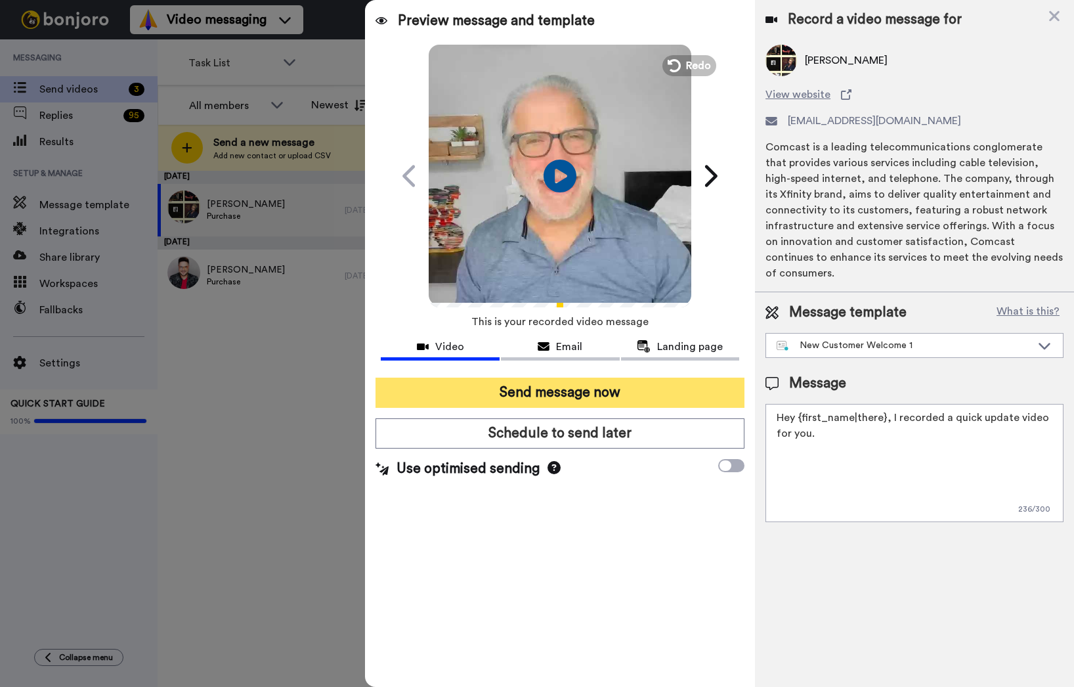
click at [570, 392] on button "Send message now" at bounding box center [559, 392] width 369 height 30
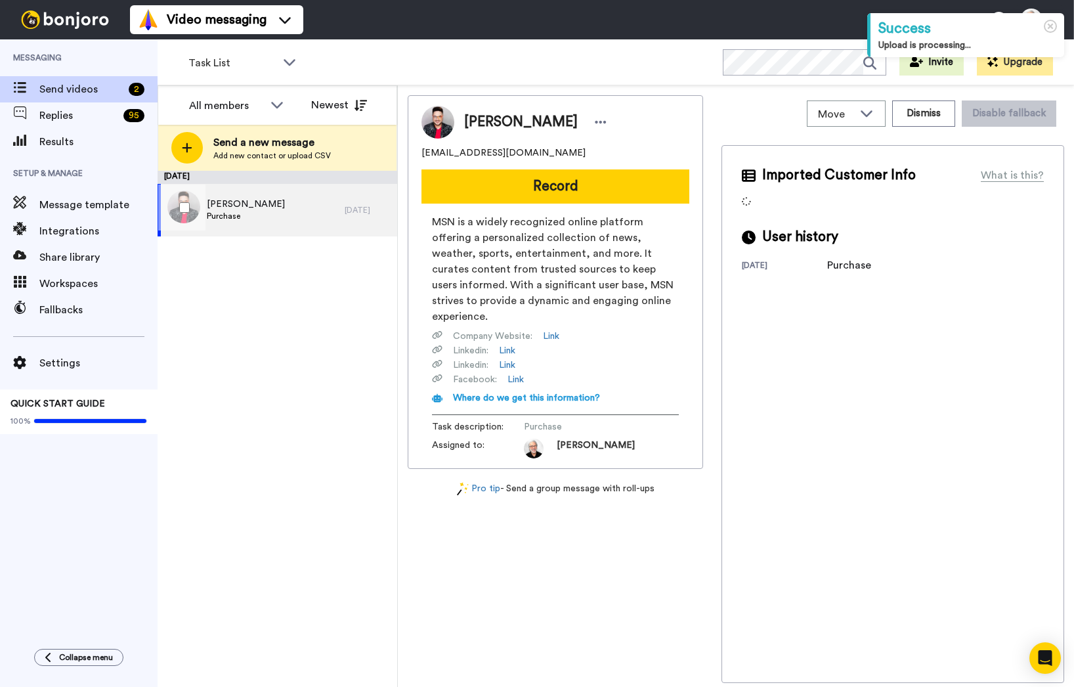
click at [235, 200] on span "[PERSON_NAME]" at bounding box center [246, 204] width 78 height 13
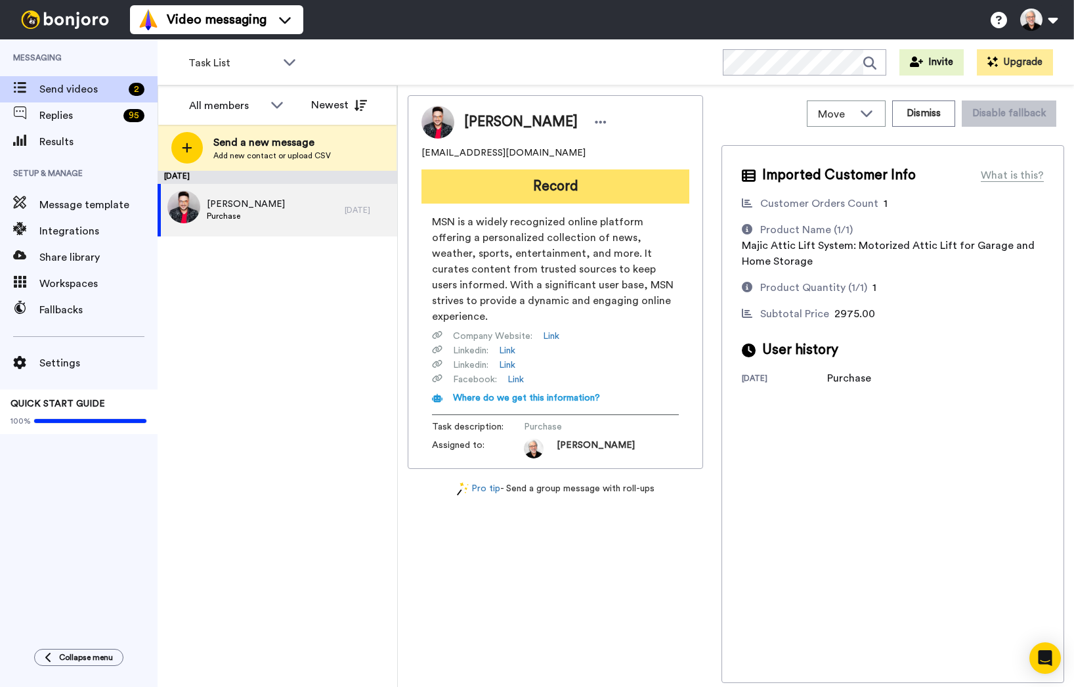
click at [560, 188] on button "Record" at bounding box center [555, 186] width 268 height 34
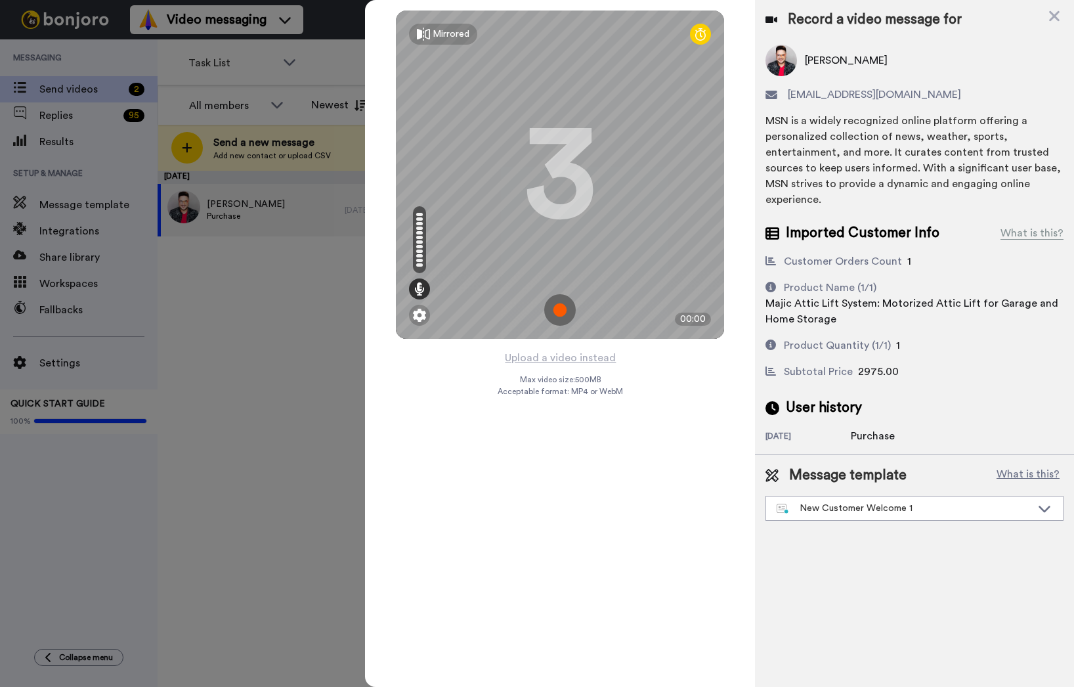
click at [557, 315] on img at bounding box center [560, 310] width 32 height 32
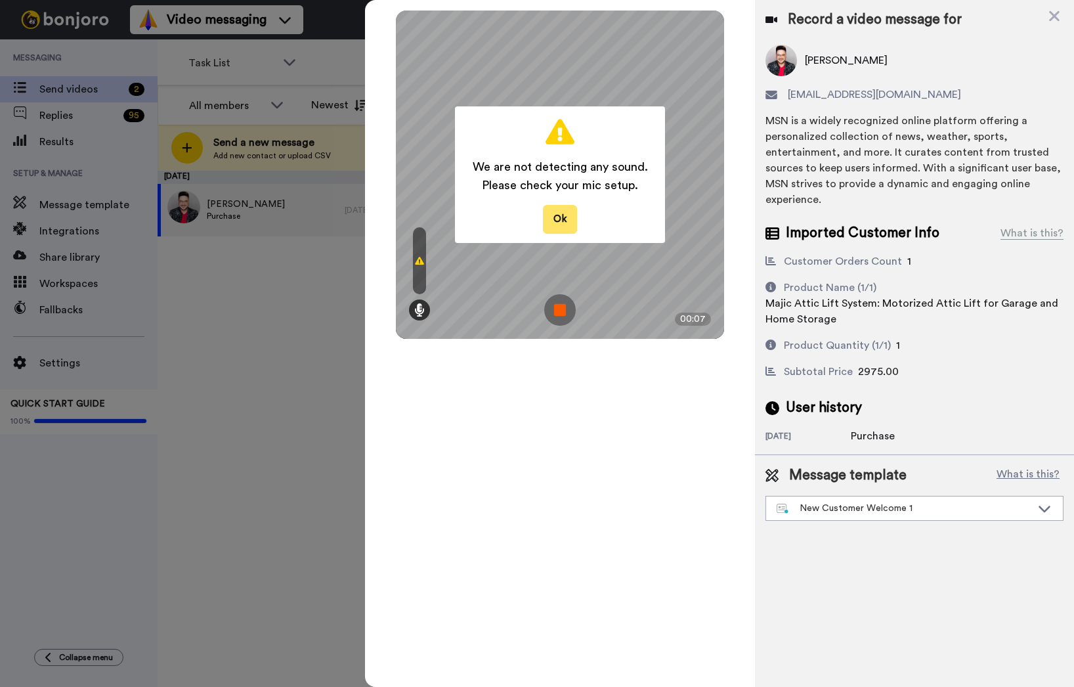
click at [553, 214] on button "Ok" at bounding box center [560, 219] width 34 height 28
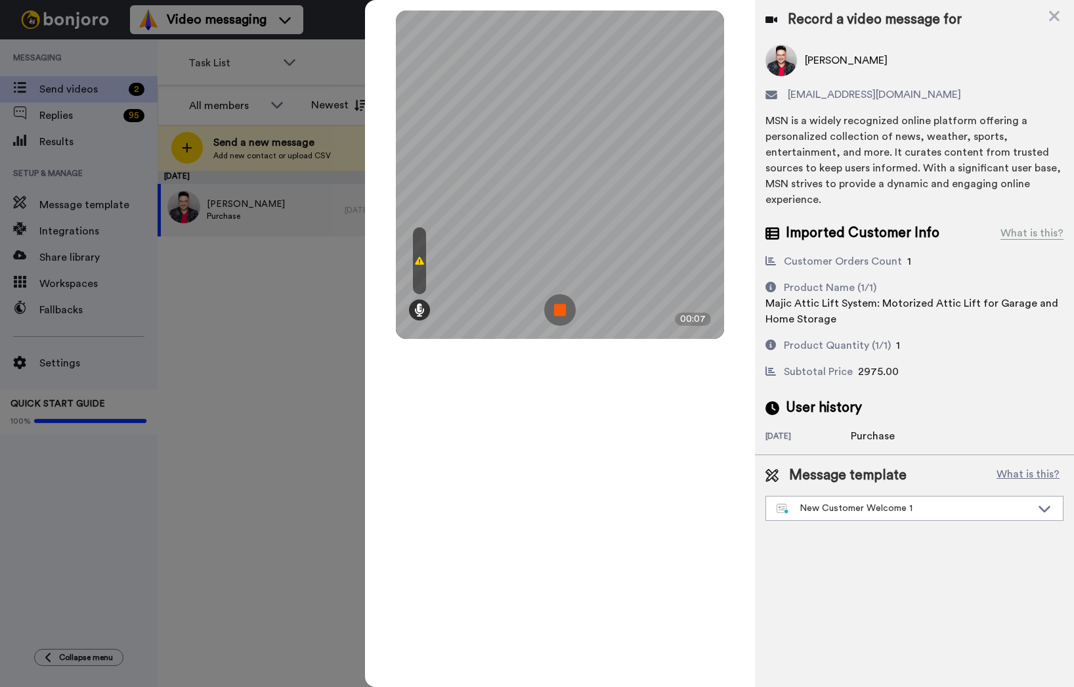
click at [561, 309] on img at bounding box center [560, 310] width 32 height 32
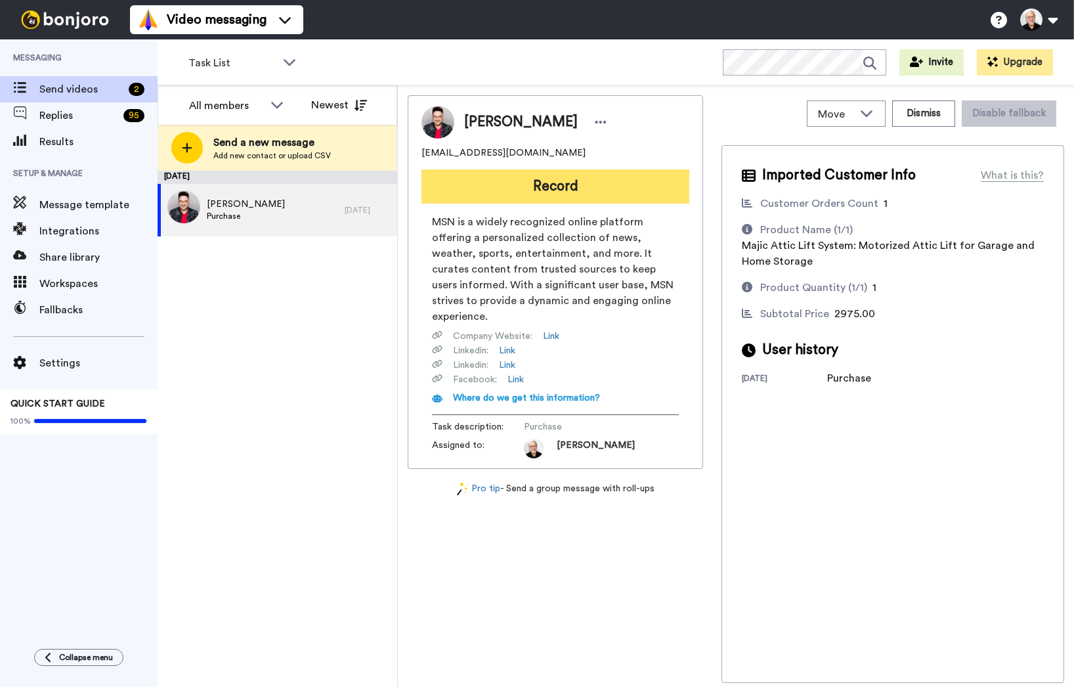
click at [557, 188] on button "Record" at bounding box center [555, 186] width 268 height 34
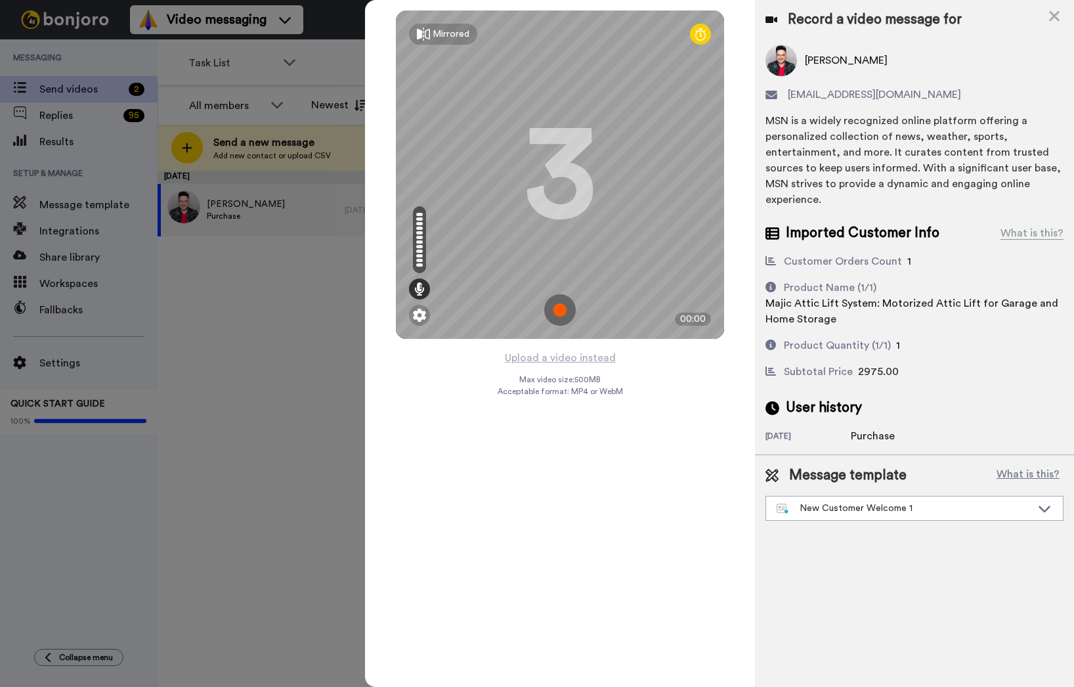
click at [560, 307] on img at bounding box center [560, 310] width 32 height 32
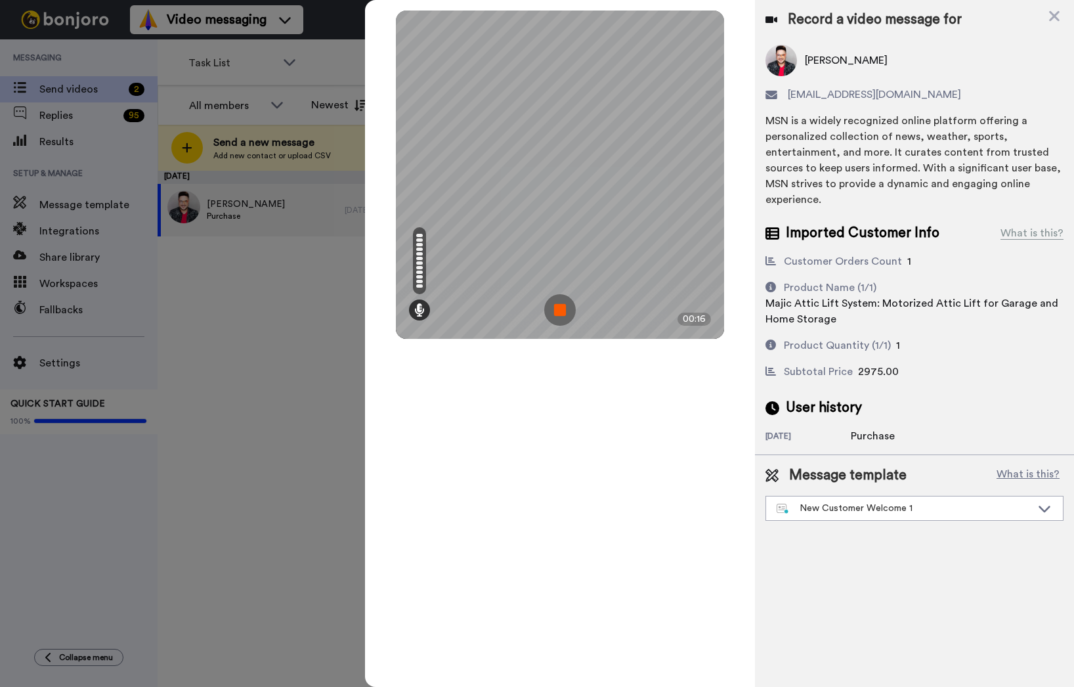
click at [550, 312] on img at bounding box center [560, 310] width 32 height 32
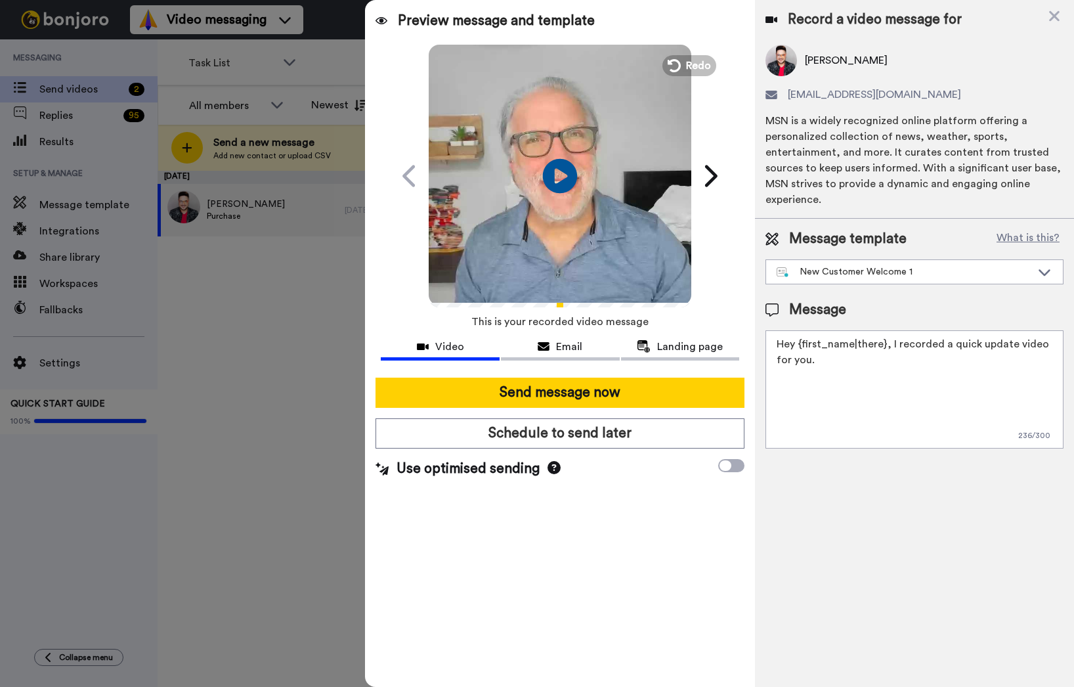
click at [562, 172] on icon "Play/Pause" at bounding box center [560, 175] width 35 height 62
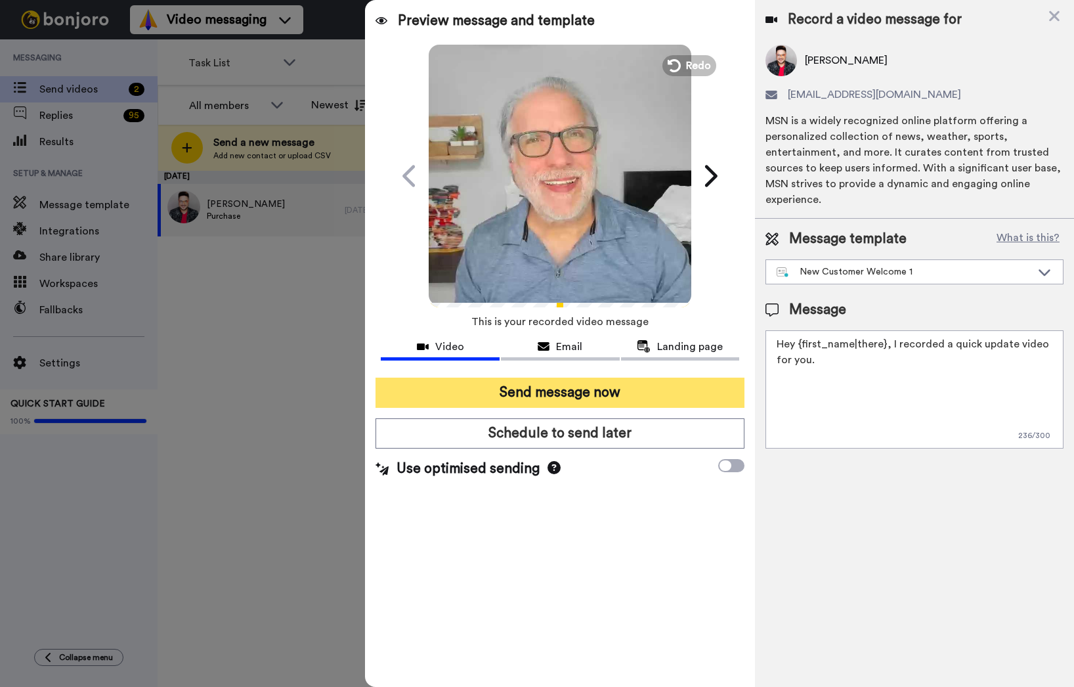
click at [543, 392] on button "Send message now" at bounding box center [559, 392] width 369 height 30
